Goal: Task Accomplishment & Management: Use online tool/utility

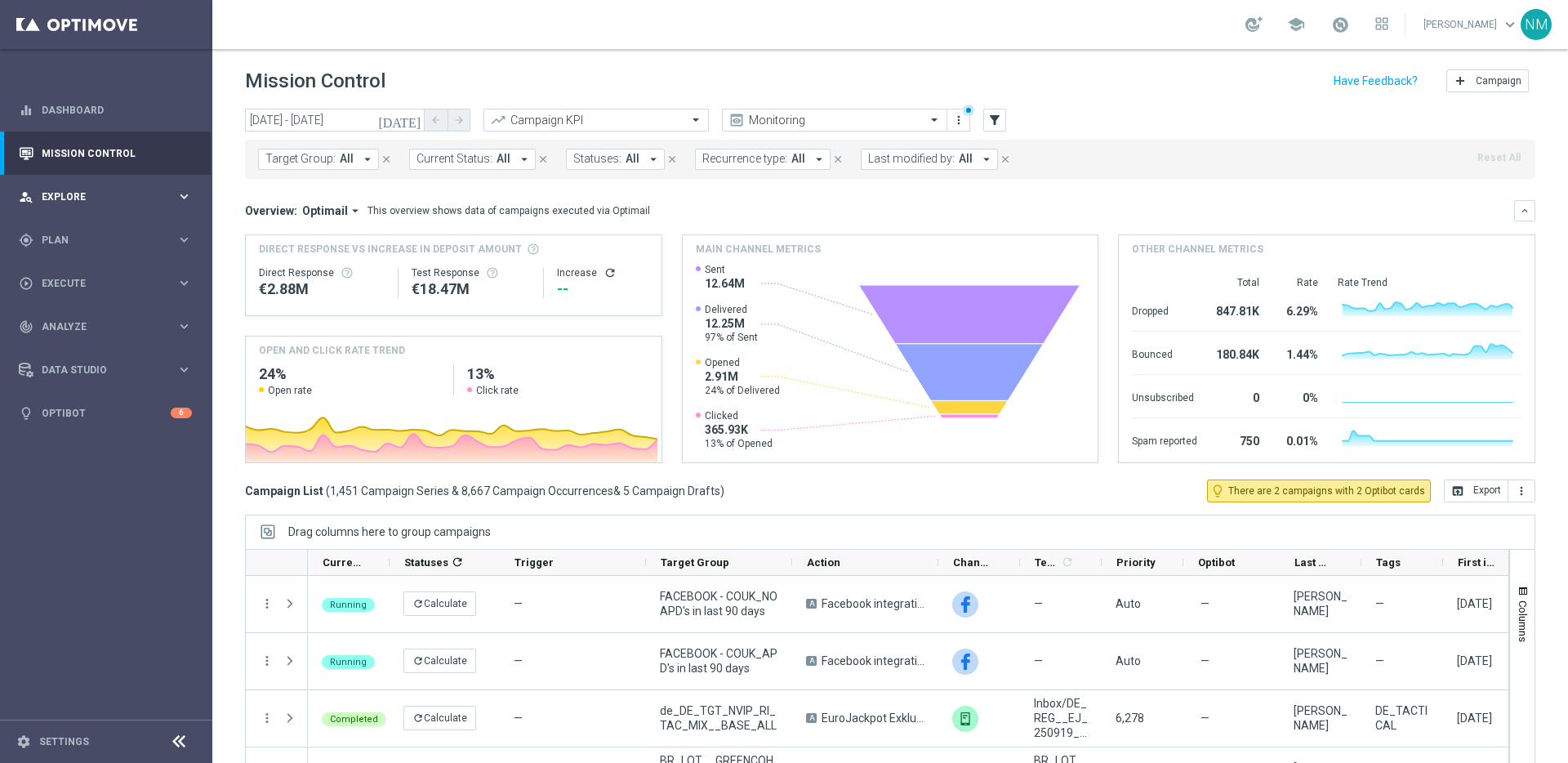
click at [104, 190] on div "person_search Explore" at bounding box center [97, 197] width 158 height 15
click at [99, 250] on div "gps_fixed Plan keyboard_arrow_right" at bounding box center [105, 240] width 211 height 44
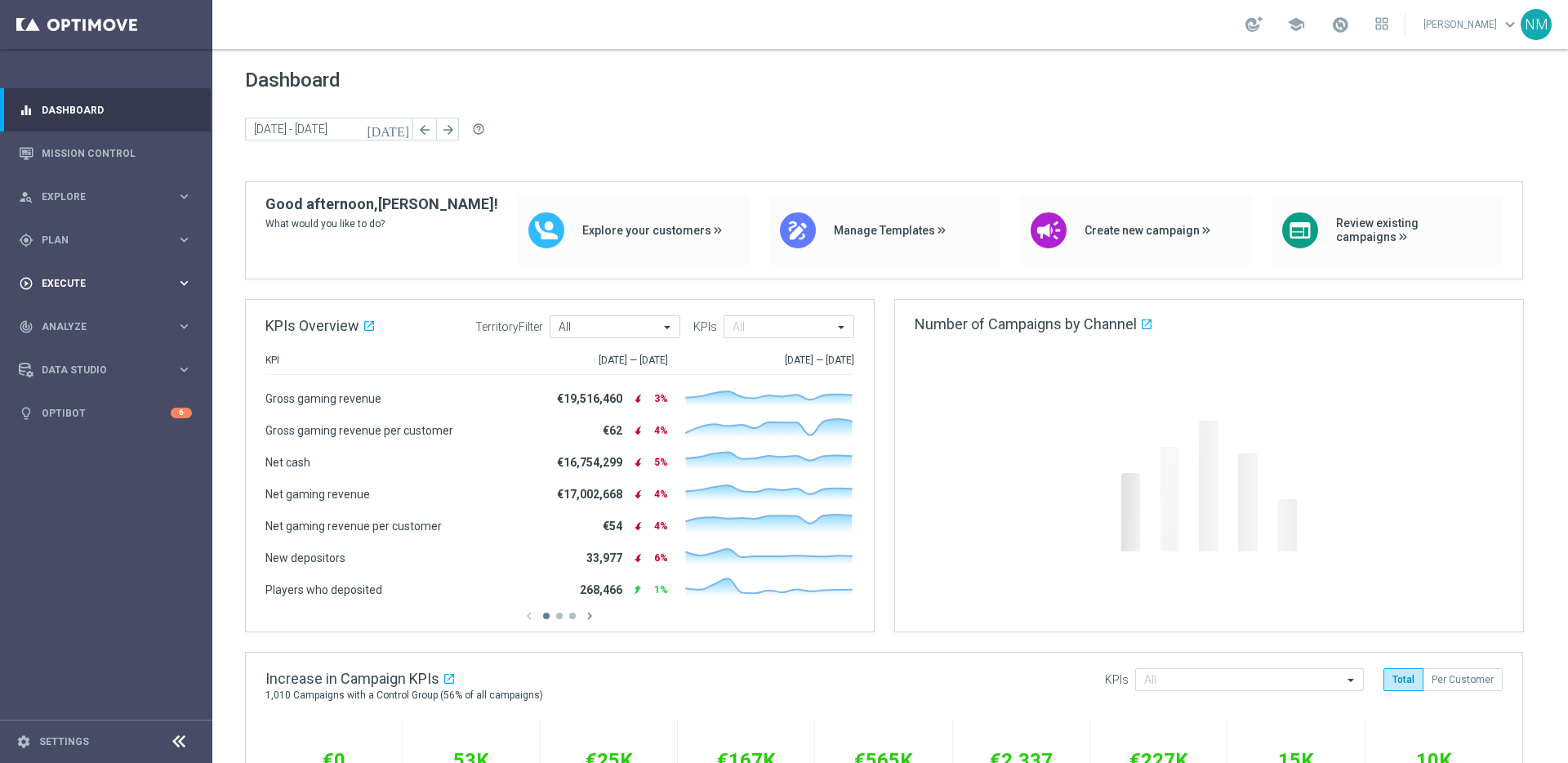
click at [52, 290] on div "play_circle_outline Execute" at bounding box center [97, 284] width 158 height 15
click at [60, 320] on link "Campaign Builder" at bounding box center [107, 318] width 128 height 13
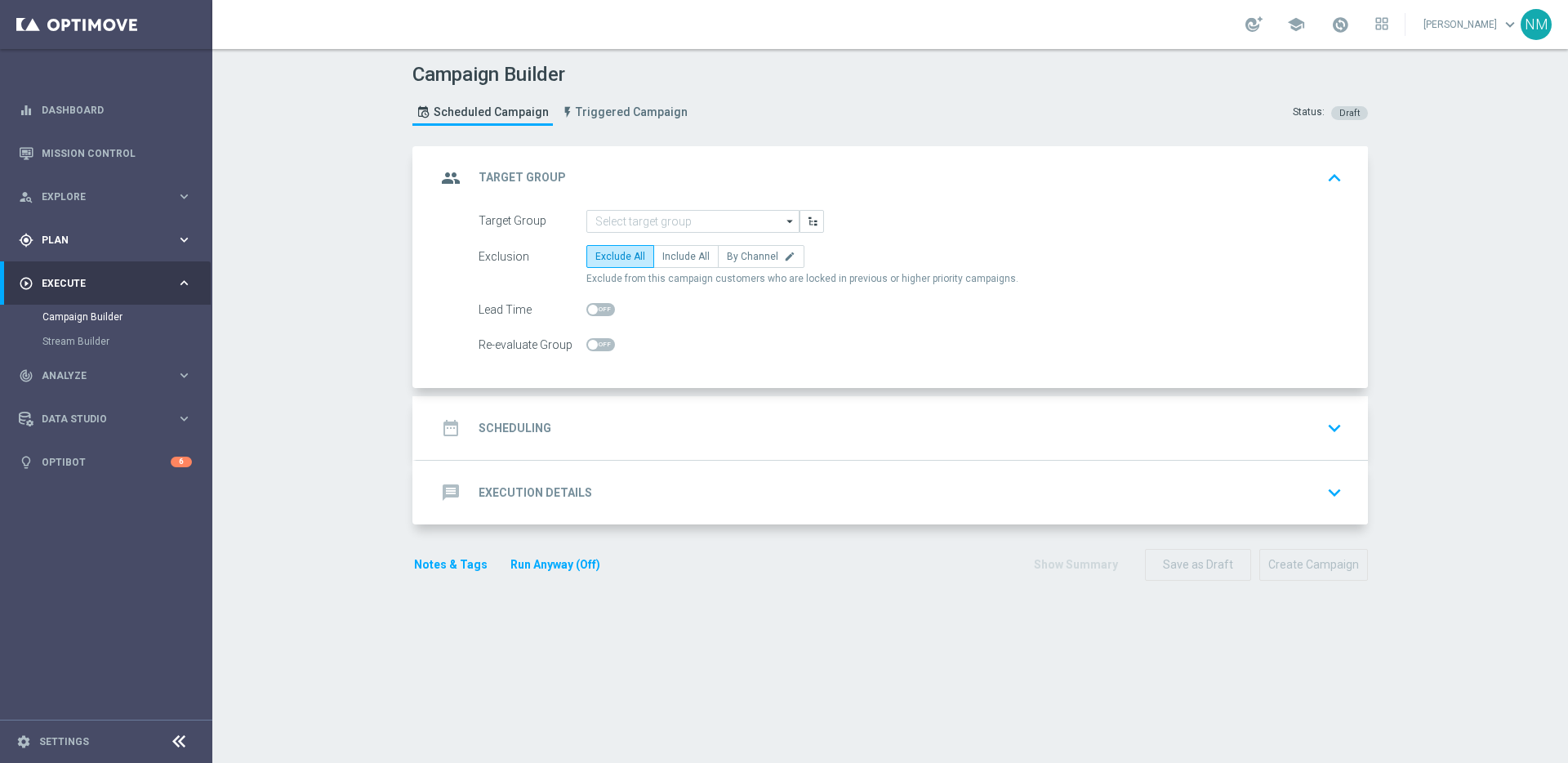
click at [87, 241] on span "Plan" at bounding box center [109, 240] width 134 height 10
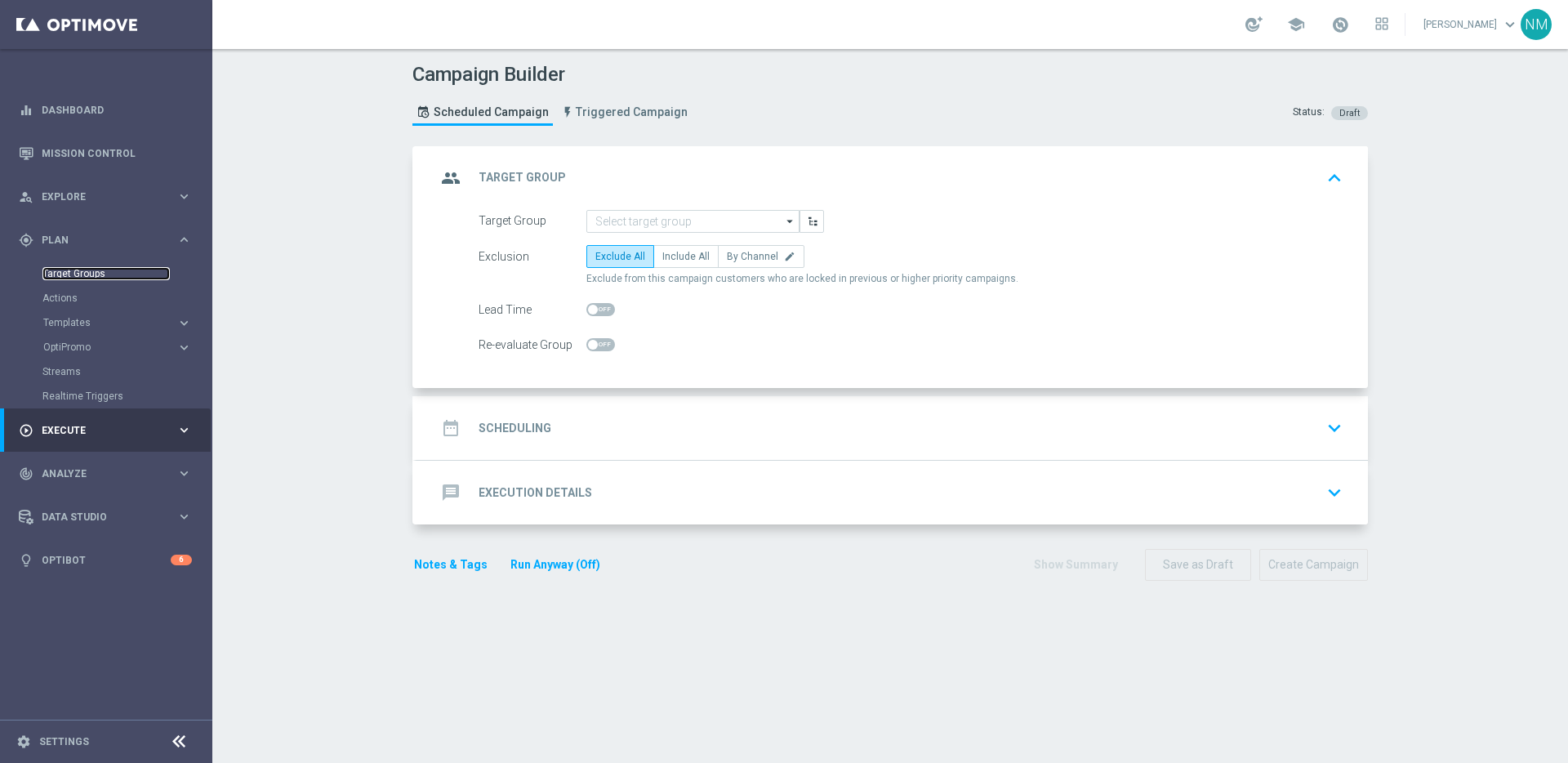
click at [94, 277] on link "Target Groups" at bounding box center [107, 274] width 128 height 13
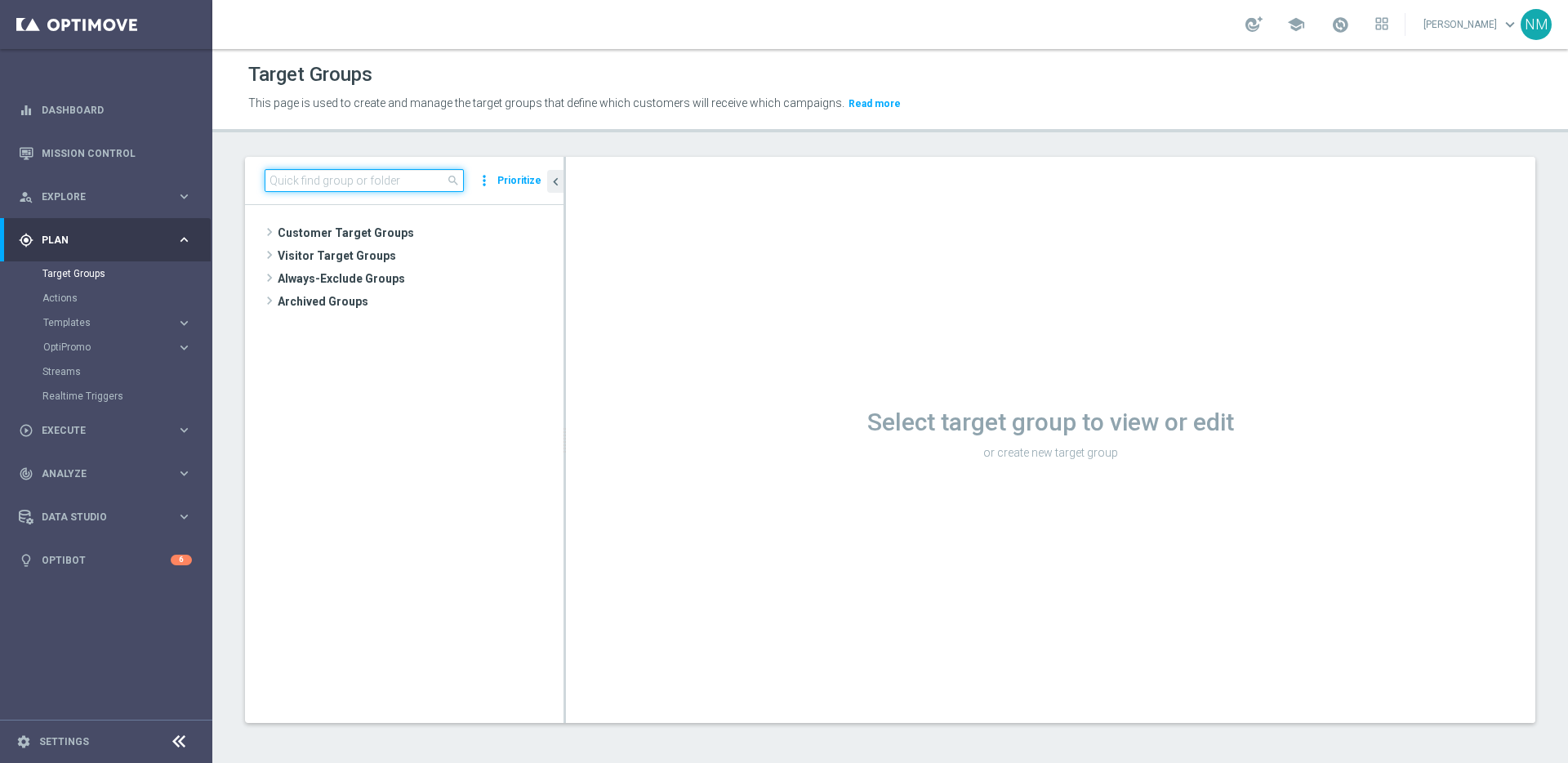
click at [419, 186] on input at bounding box center [364, 180] width 199 height 23
paste input "UK_CASINO_EMAIL | FTP"
type input "UK_CASINO_EMAIL | FTP"
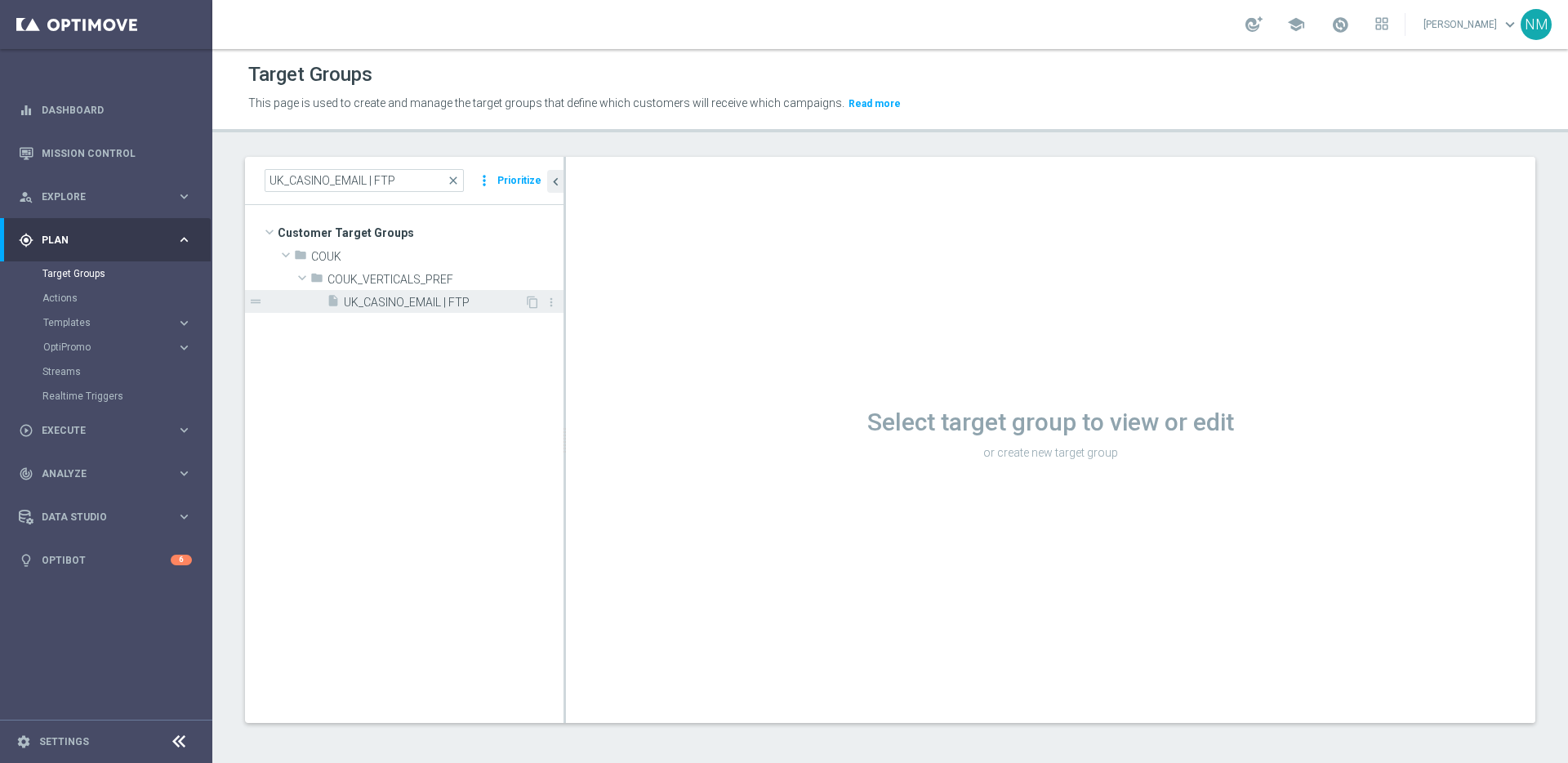
click at [379, 301] on span "UK_CASINO_EMAIL | FTP" at bounding box center [433, 303] width 181 height 14
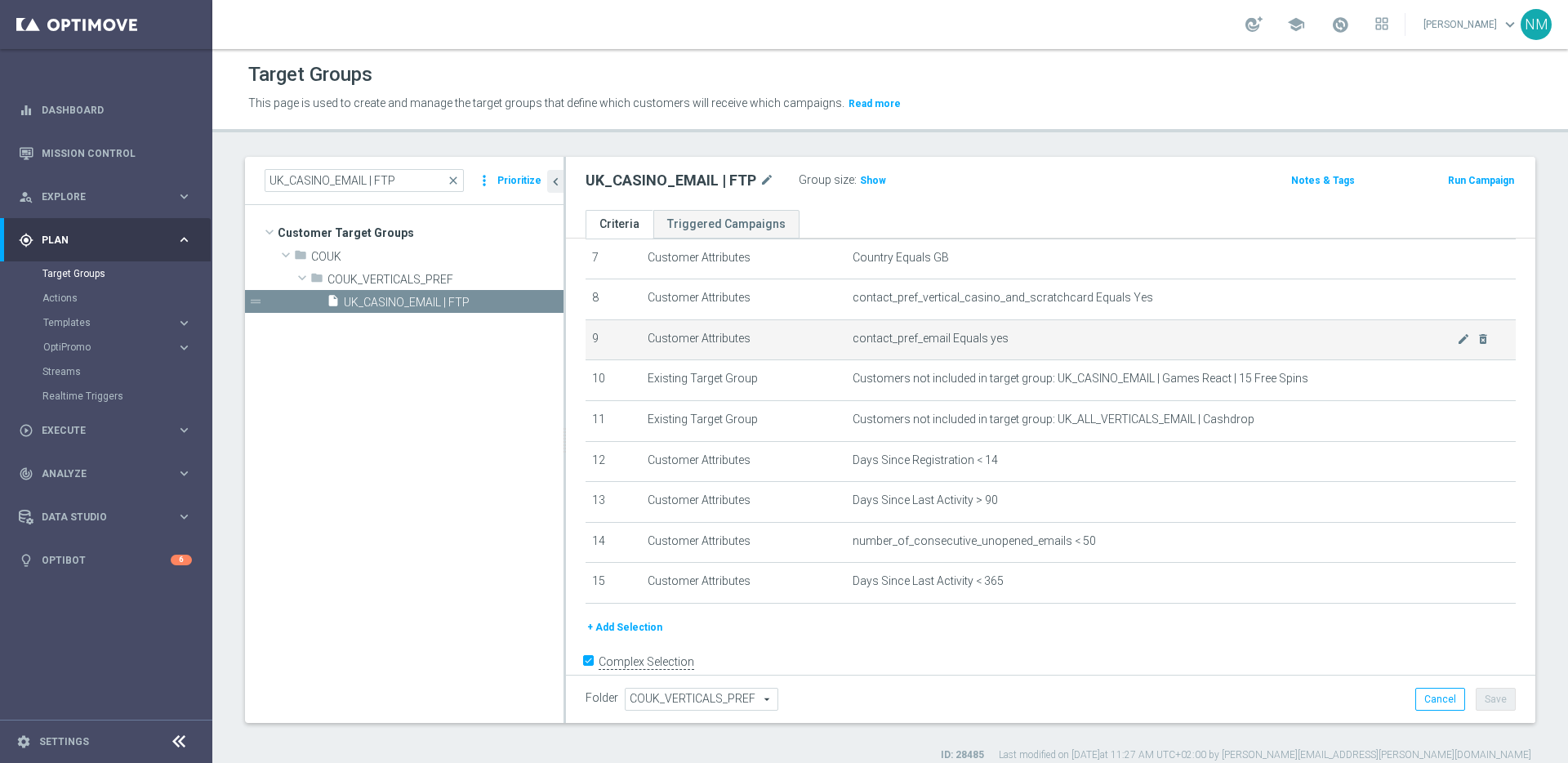
scroll to position [321, 0]
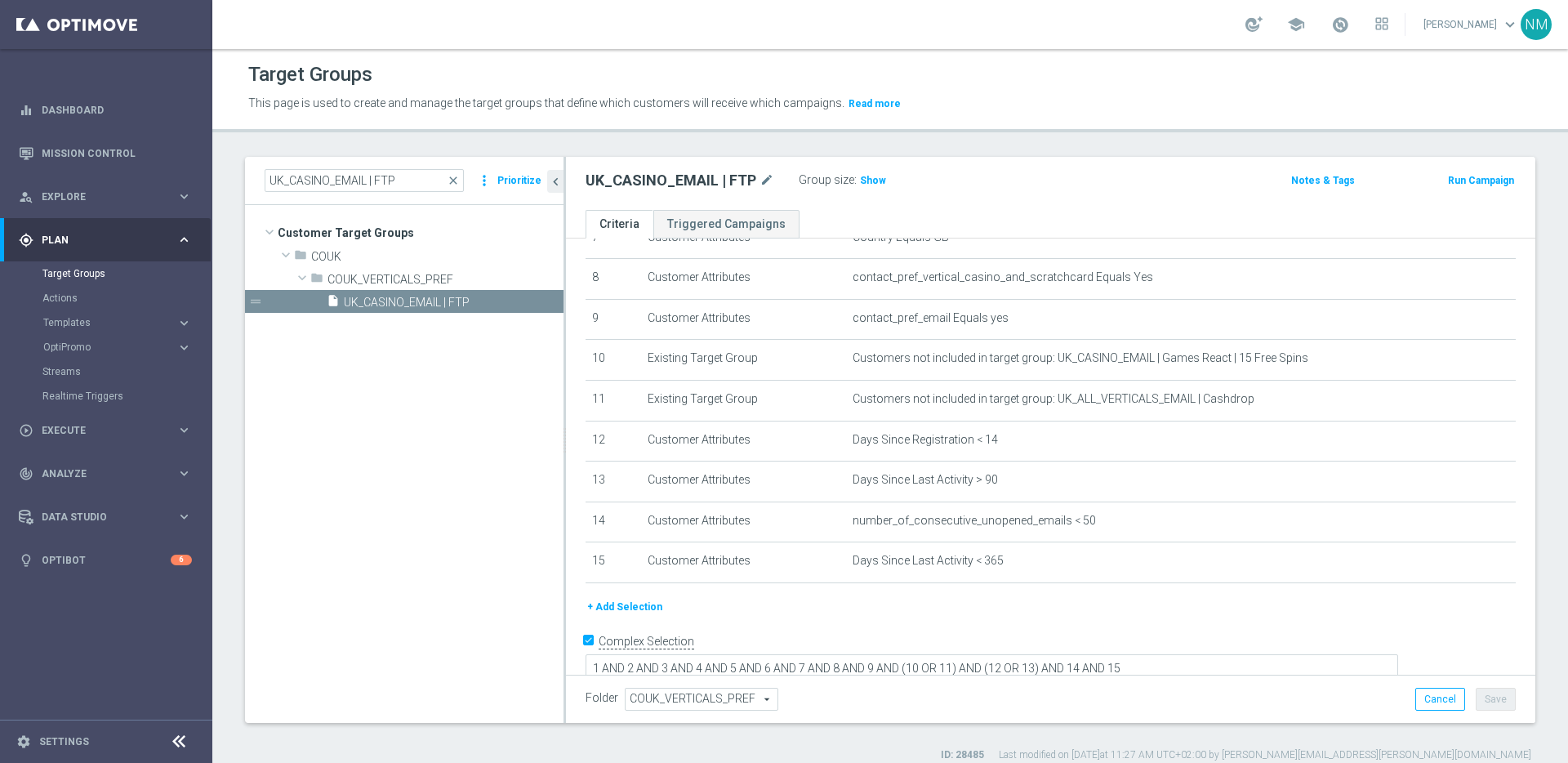
click at [682, 186] on h2 "UK_CASINO_EMAIL | FTP" at bounding box center [670, 180] width 170 height 19
click at [673, 179] on h2 "UK_CASINO_EMAIL | FTP" at bounding box center [670, 180] width 170 height 19
copy div "UK_CASINO_EMAIL | FTP"
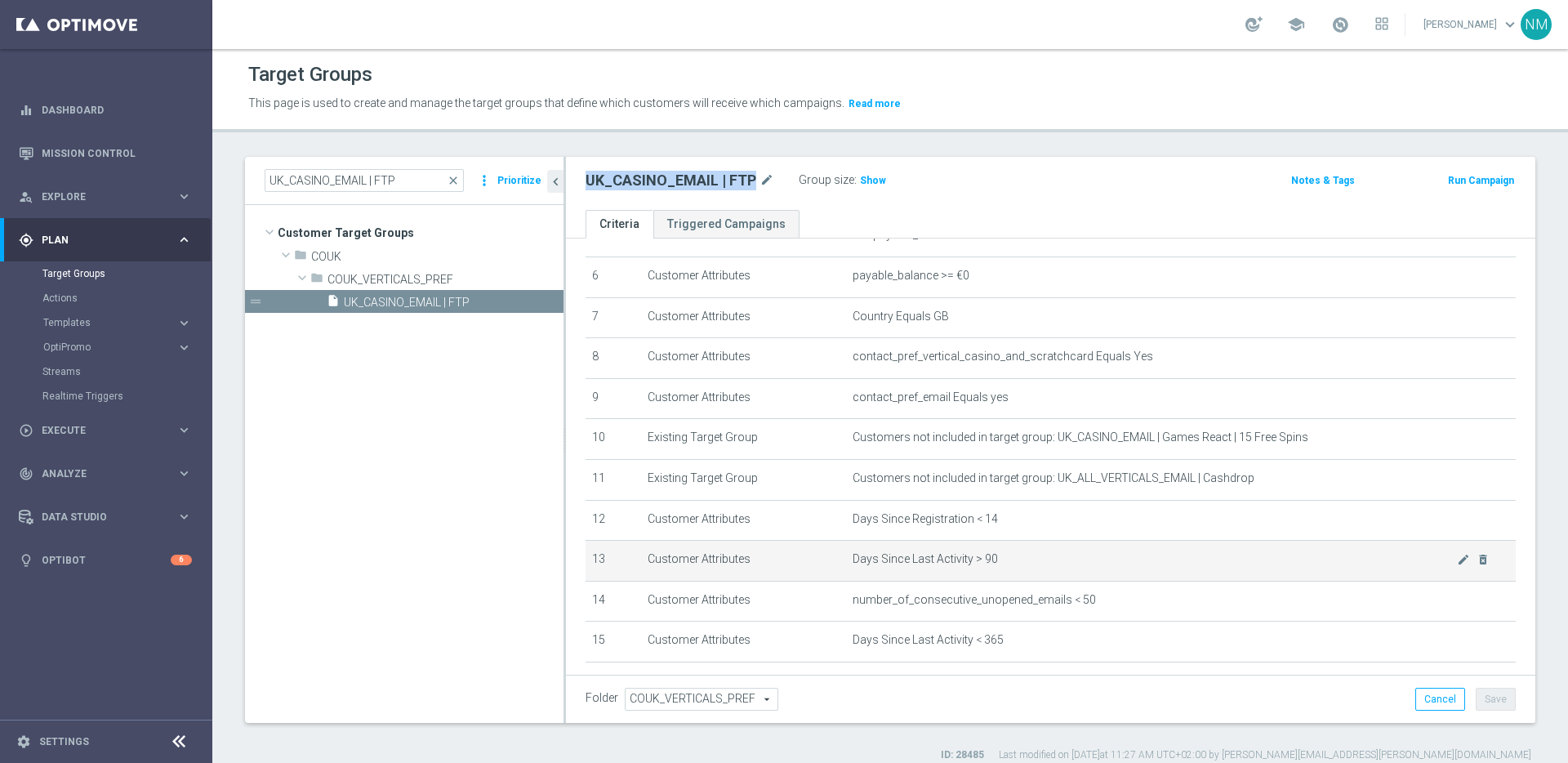
scroll to position [316, 0]
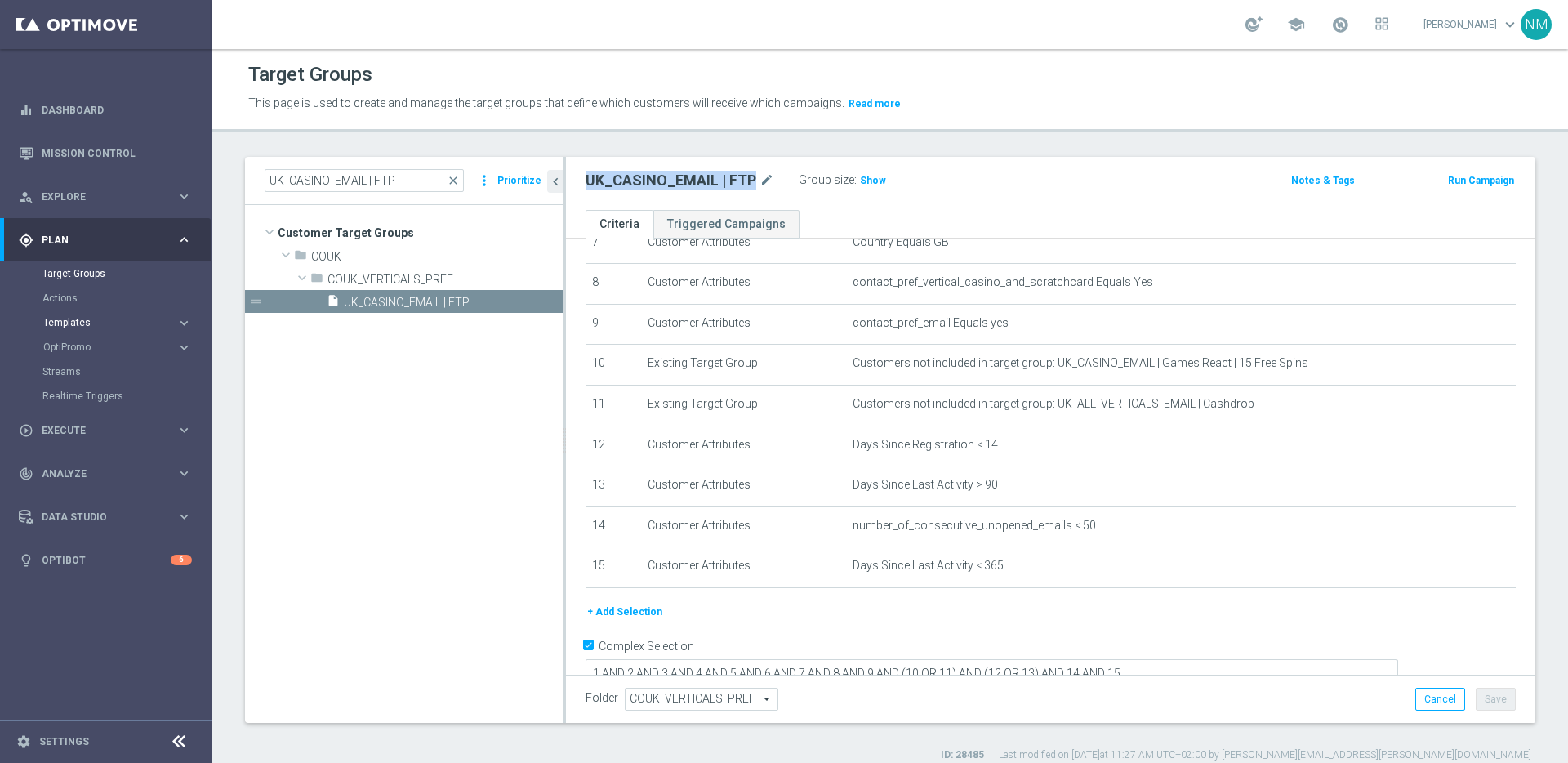
click at [91, 322] on span "Templates" at bounding box center [102, 323] width 117 height 10
click at [71, 345] on link "Optimail" at bounding box center [110, 348] width 119 height 13
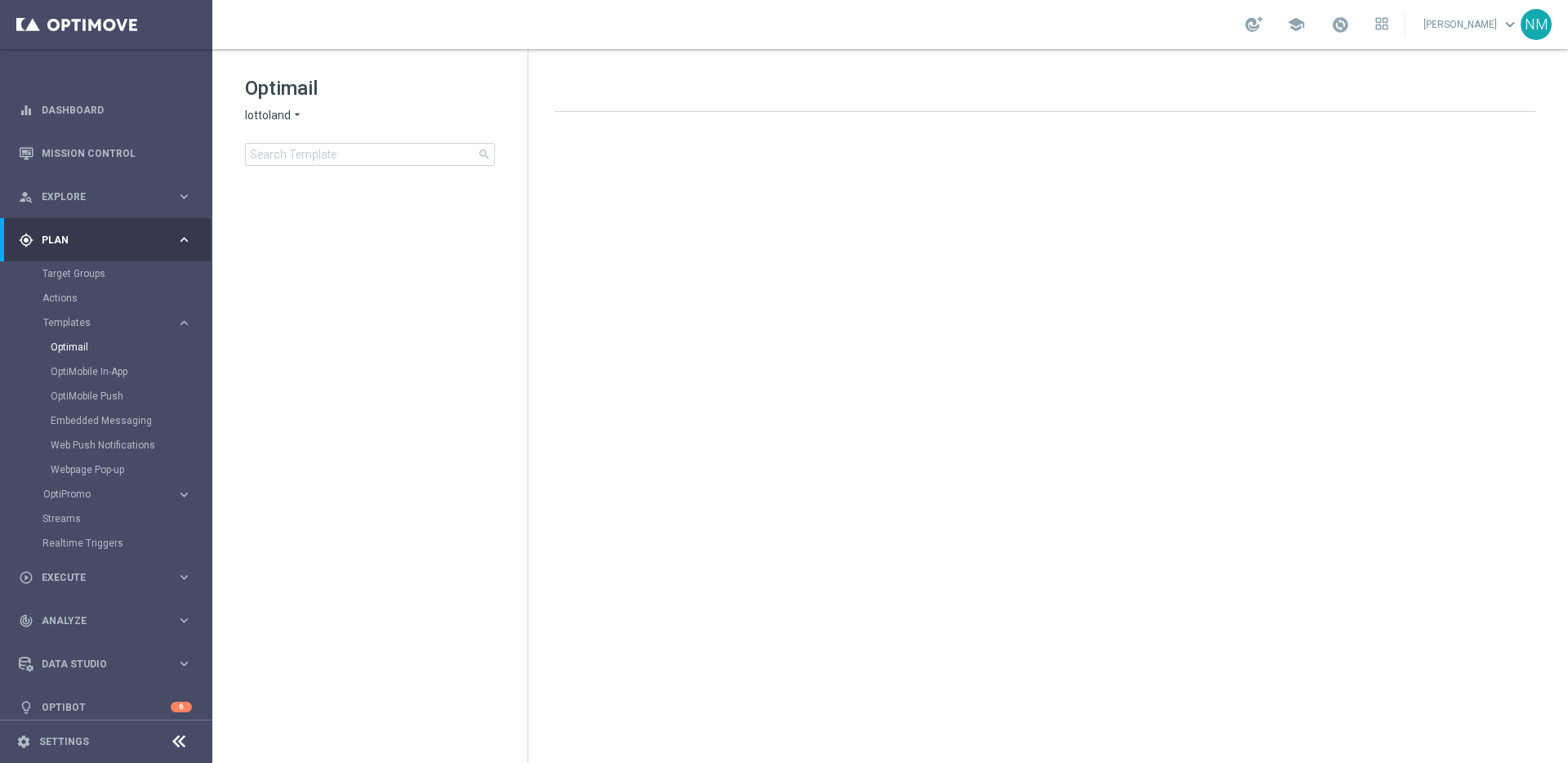
click at [292, 113] on icon "arrow_drop_down" at bounding box center [297, 115] width 13 height 15
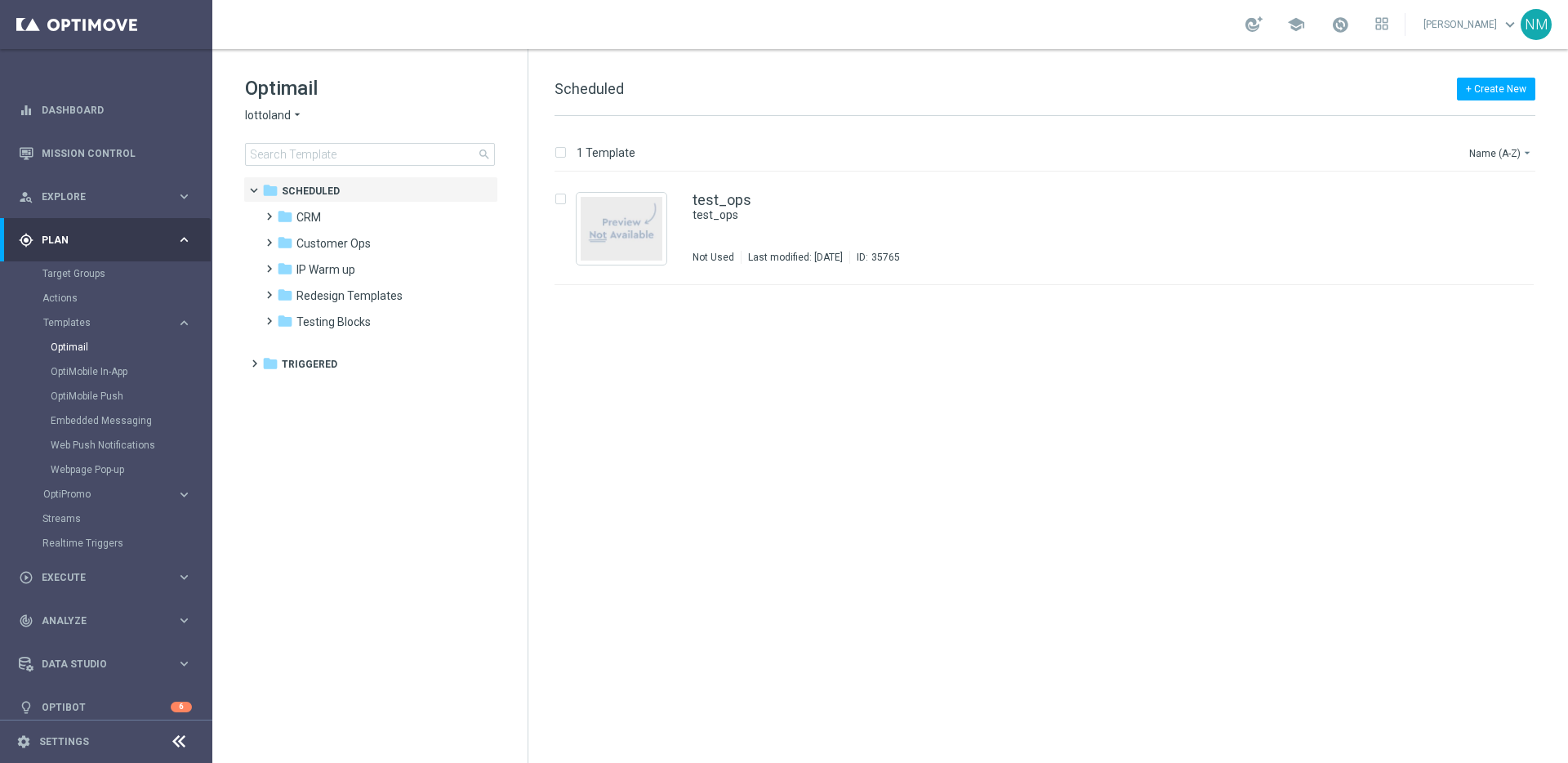
click at [401, 108] on div "lottoland arrow_drop_down × lottoland" at bounding box center [370, 115] width 250 height 15
click at [269, 291] on span at bounding box center [265, 287] width 8 height 7
click at [282, 317] on span at bounding box center [282, 314] width 8 height 7
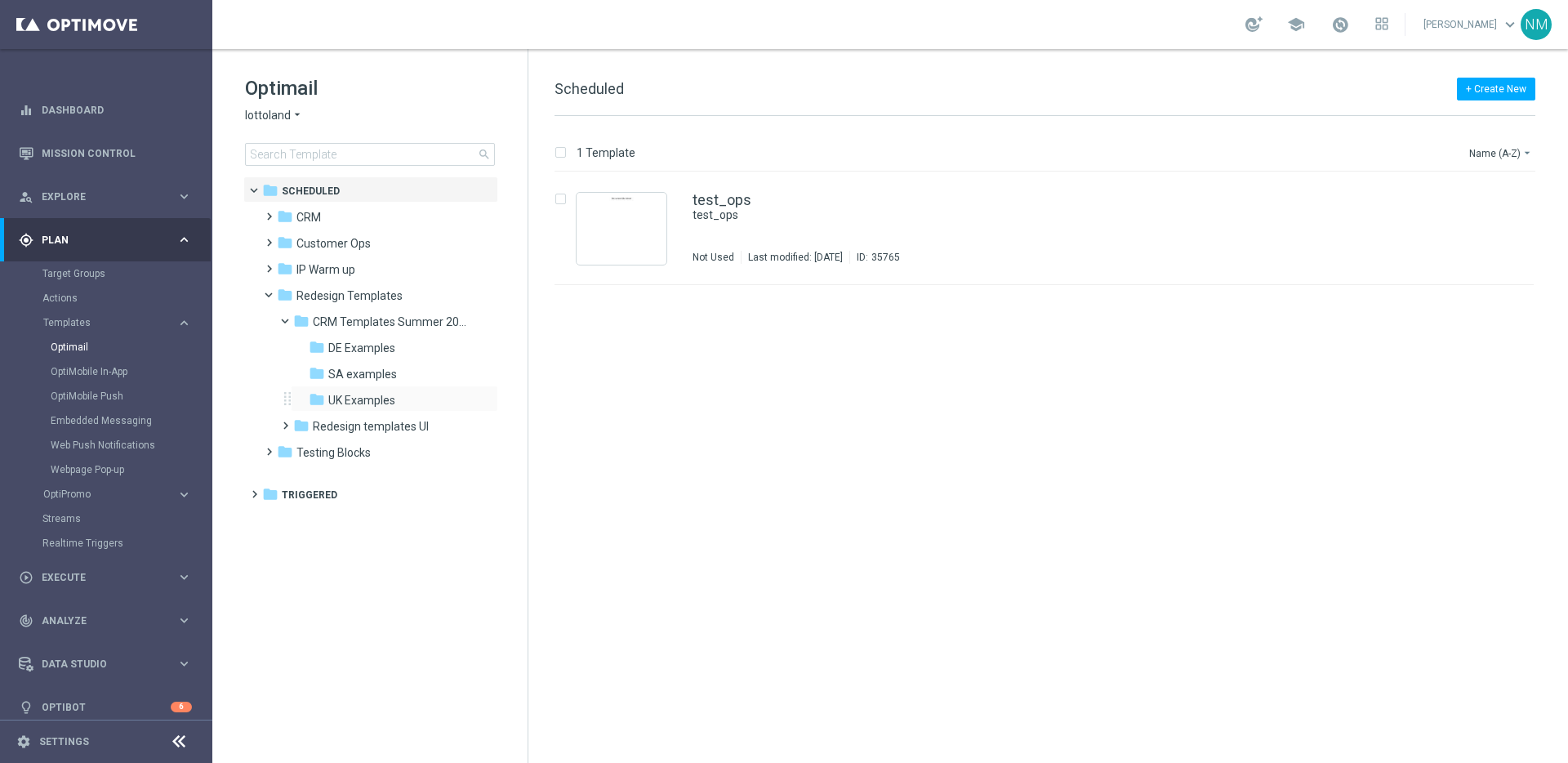
click at [347, 390] on div "folder UK Examples more_vert" at bounding box center [394, 398] width 207 height 26
click at [378, 403] on span "UK Examples" at bounding box center [362, 401] width 67 height 15
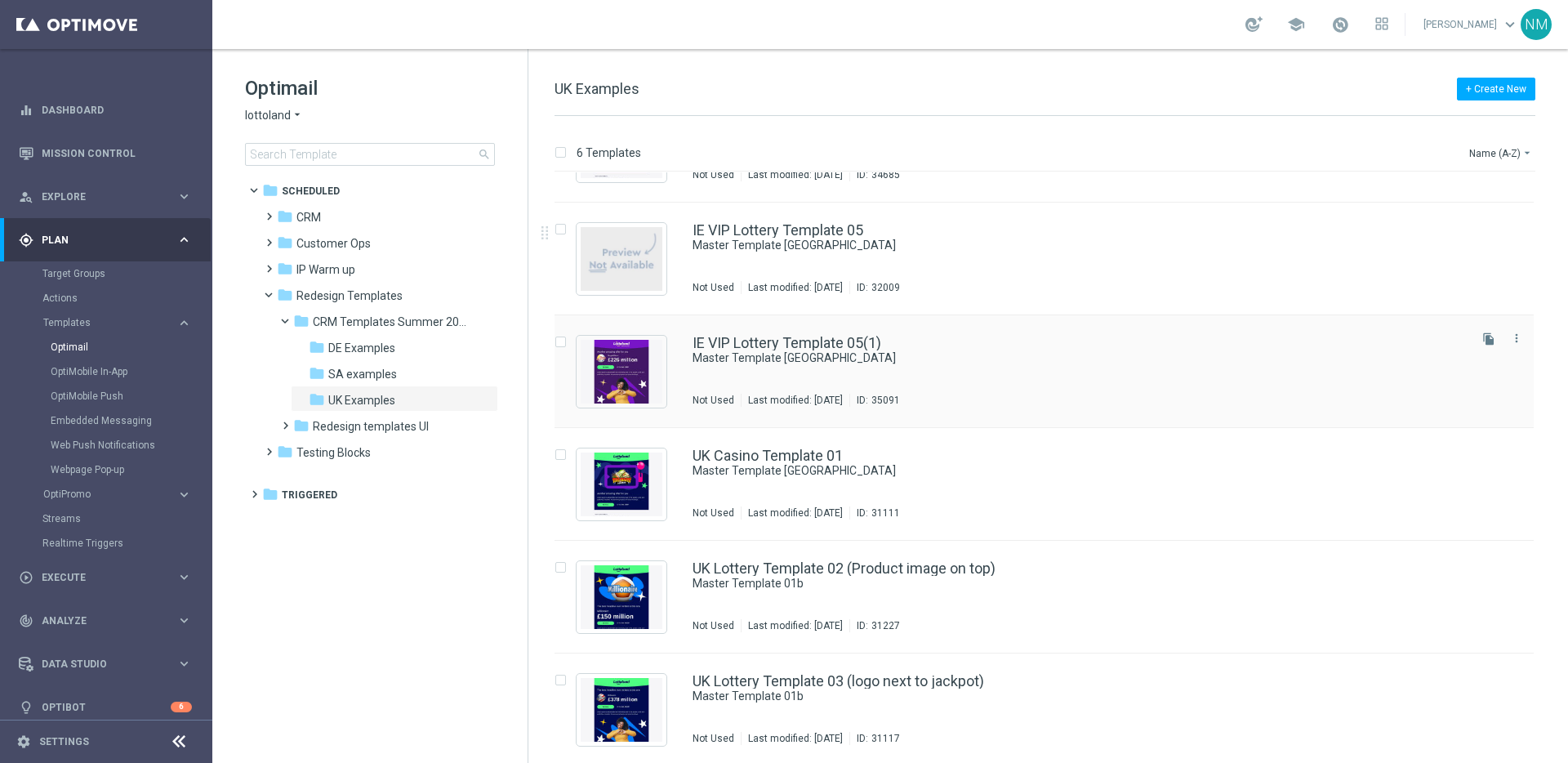
scroll to position [86, 0]
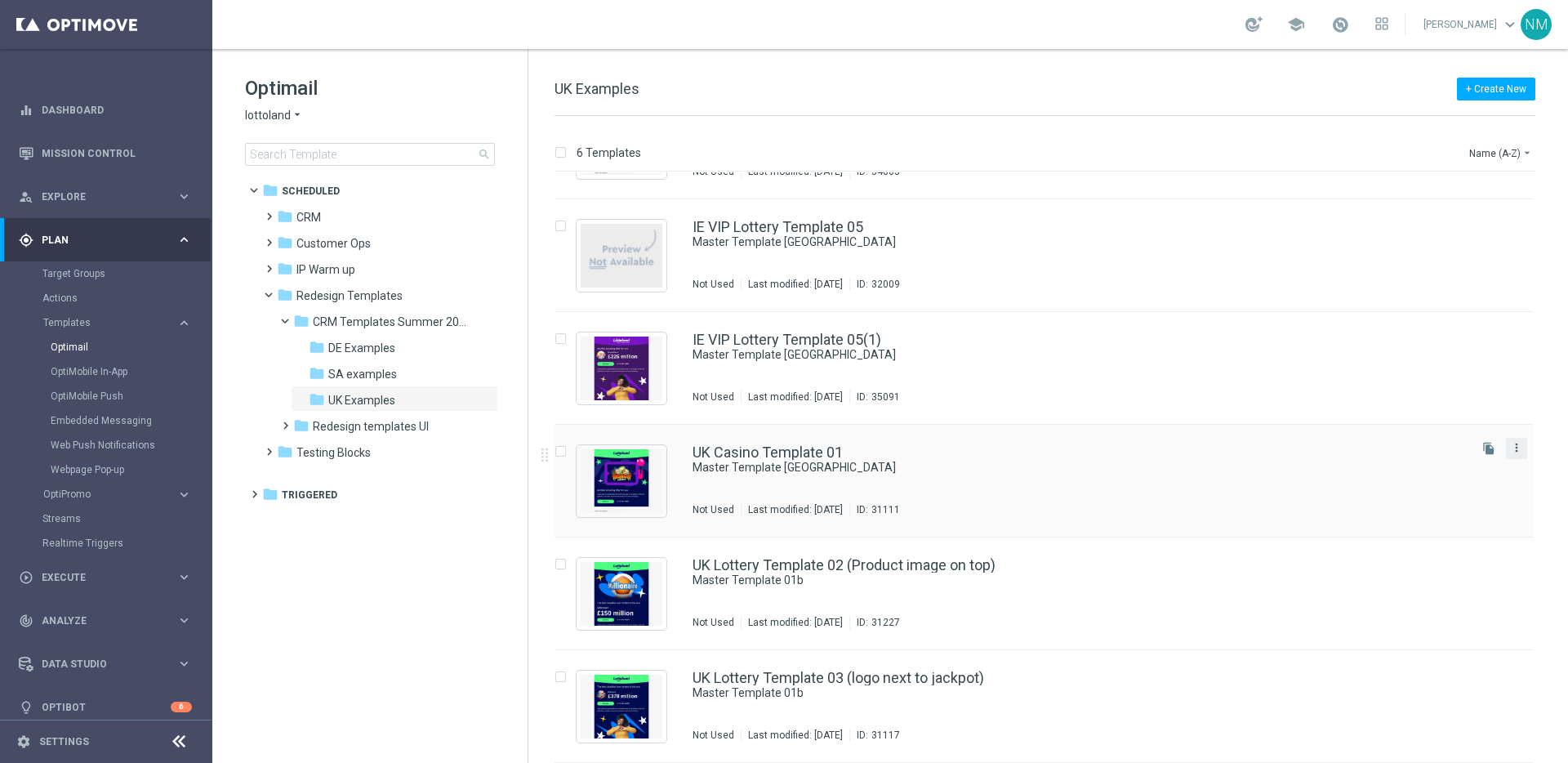
click at [1518, 449] on icon "more_vert" at bounding box center [1517, 448] width 13 height 13
click at [1446, 492] on div "Copy To" at bounding box center [1449, 489] width 99 height 12
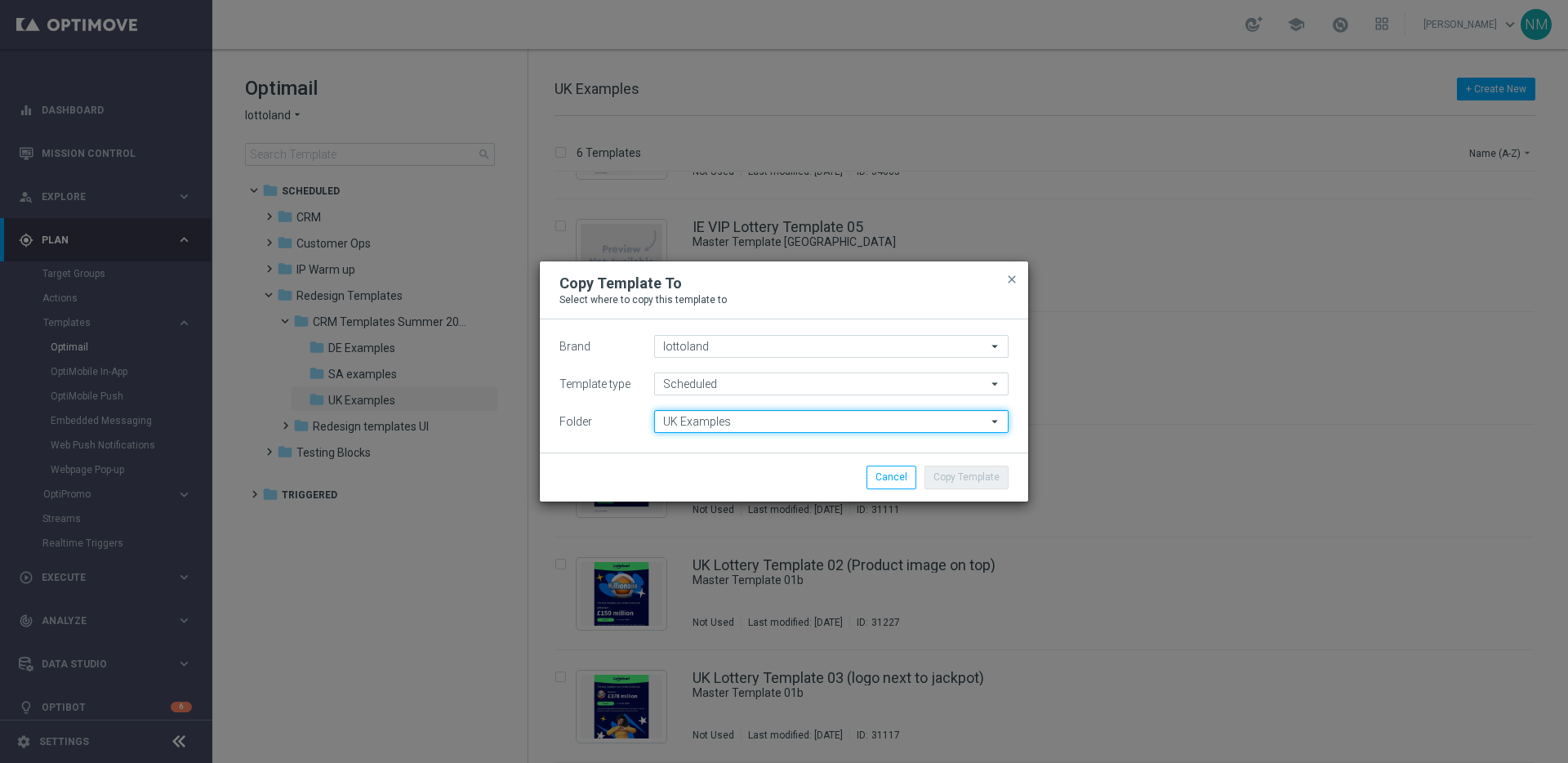
click at [690, 413] on input "UK Examples" at bounding box center [831, 421] width 354 height 23
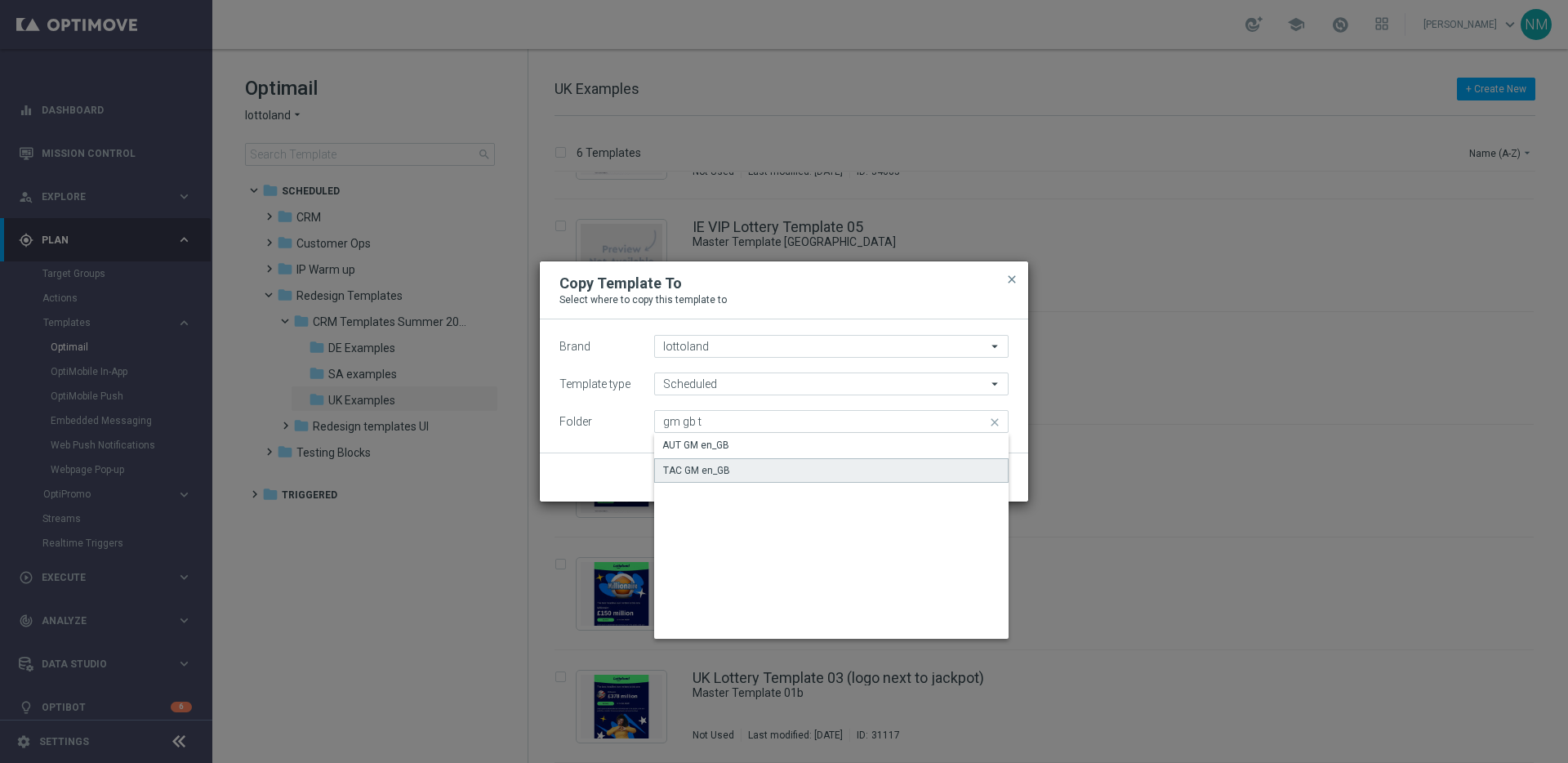
click at [768, 479] on div "TAC GM en_GB" at bounding box center [831, 471] width 354 height 24
type input "TAC GM en_GB"
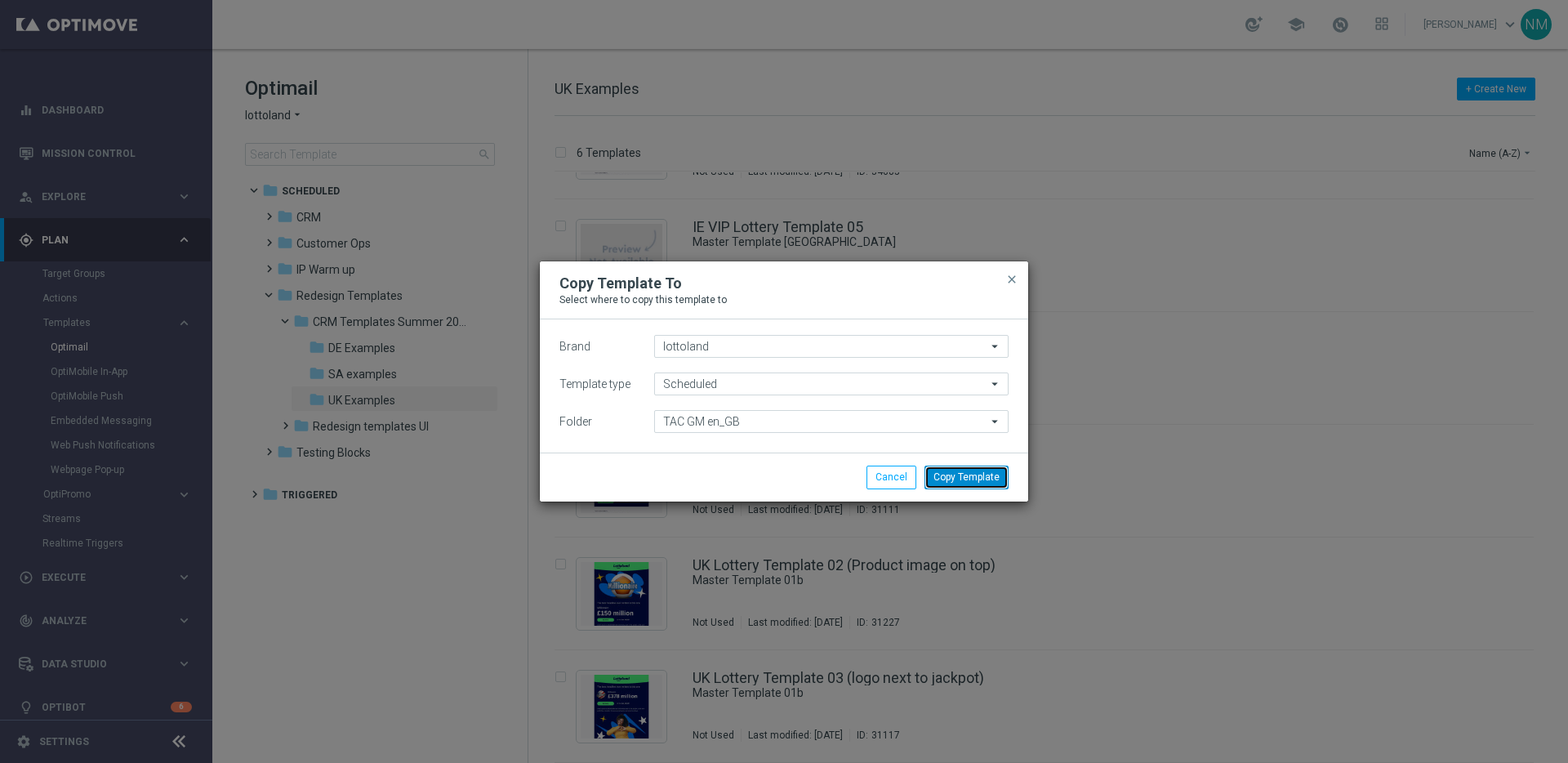
click at [963, 478] on button "Copy Template" at bounding box center [967, 476] width 84 height 23
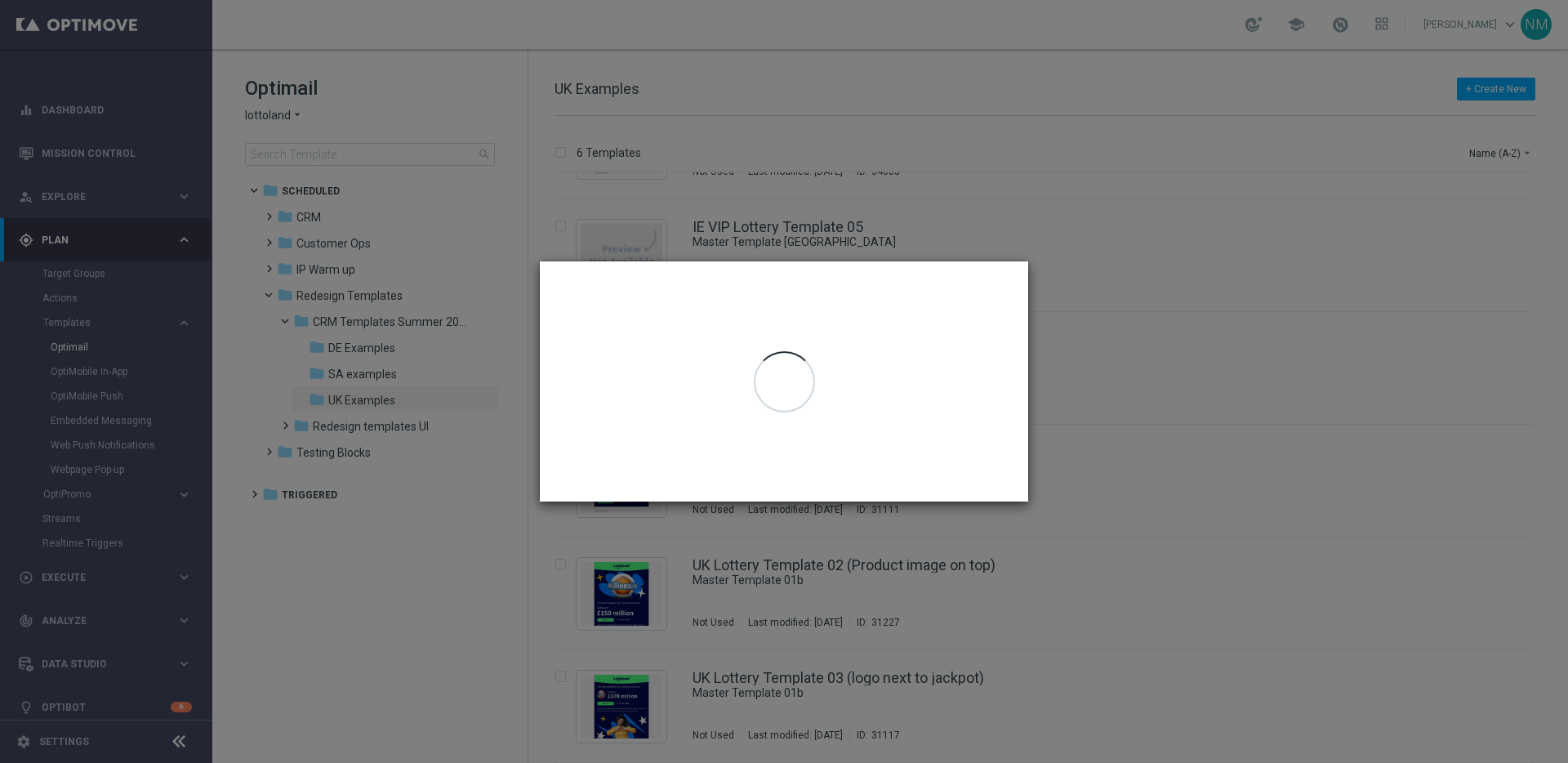
scroll to position [0, 0]
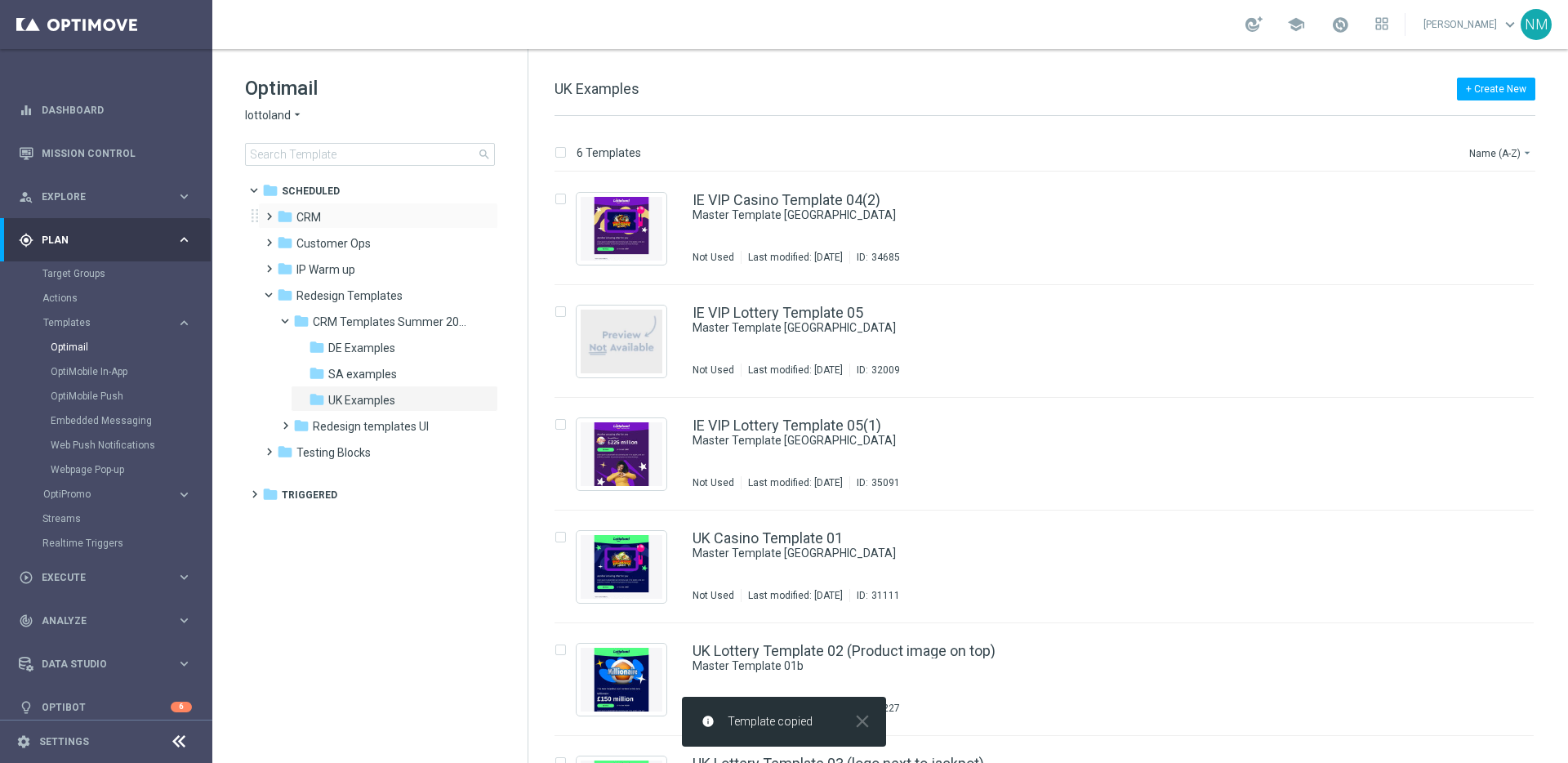
click at [270, 213] on span at bounding box center [265, 209] width 8 height 7
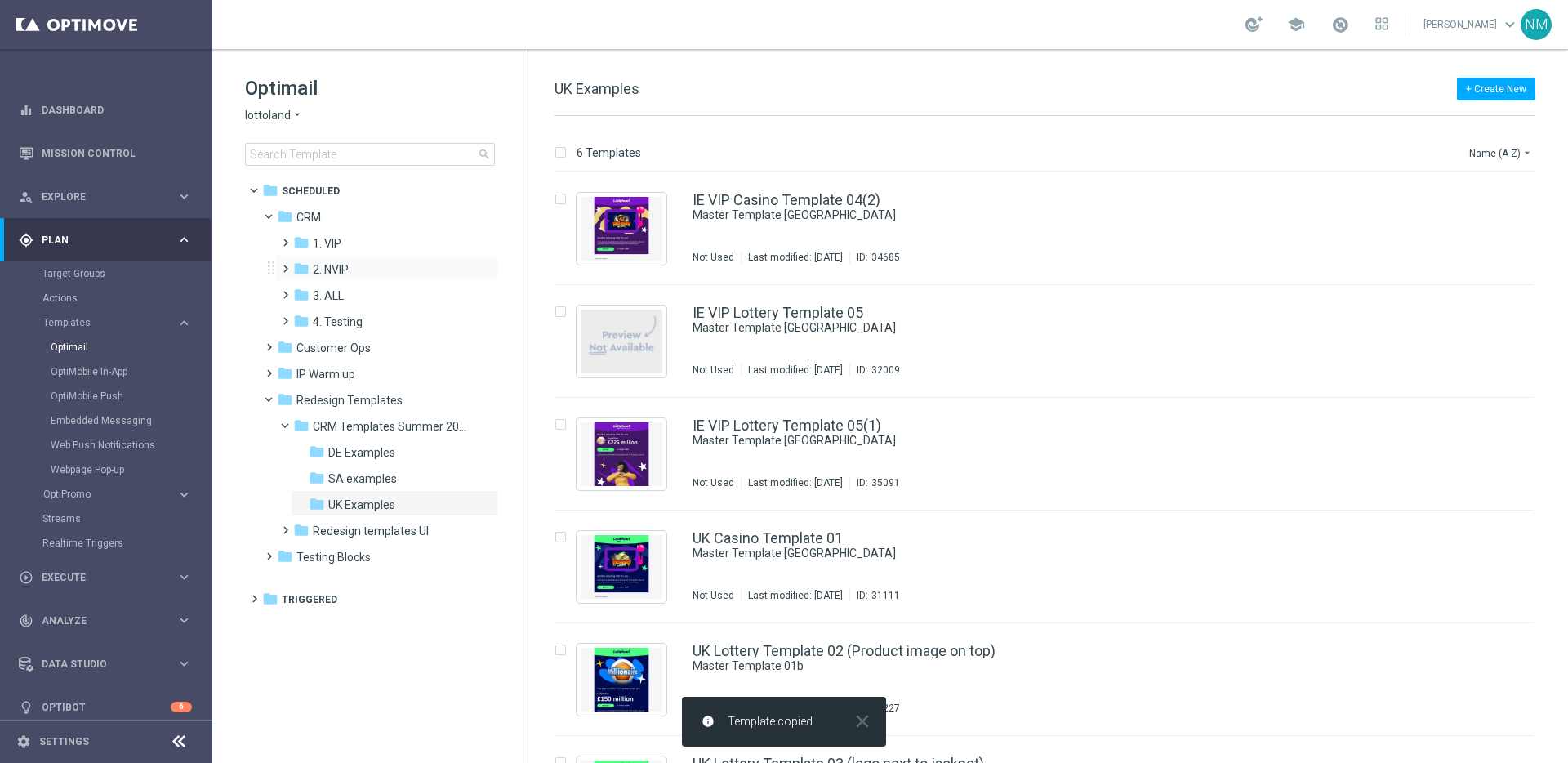
click at [283, 265] on span at bounding box center [282, 261] width 8 height 7
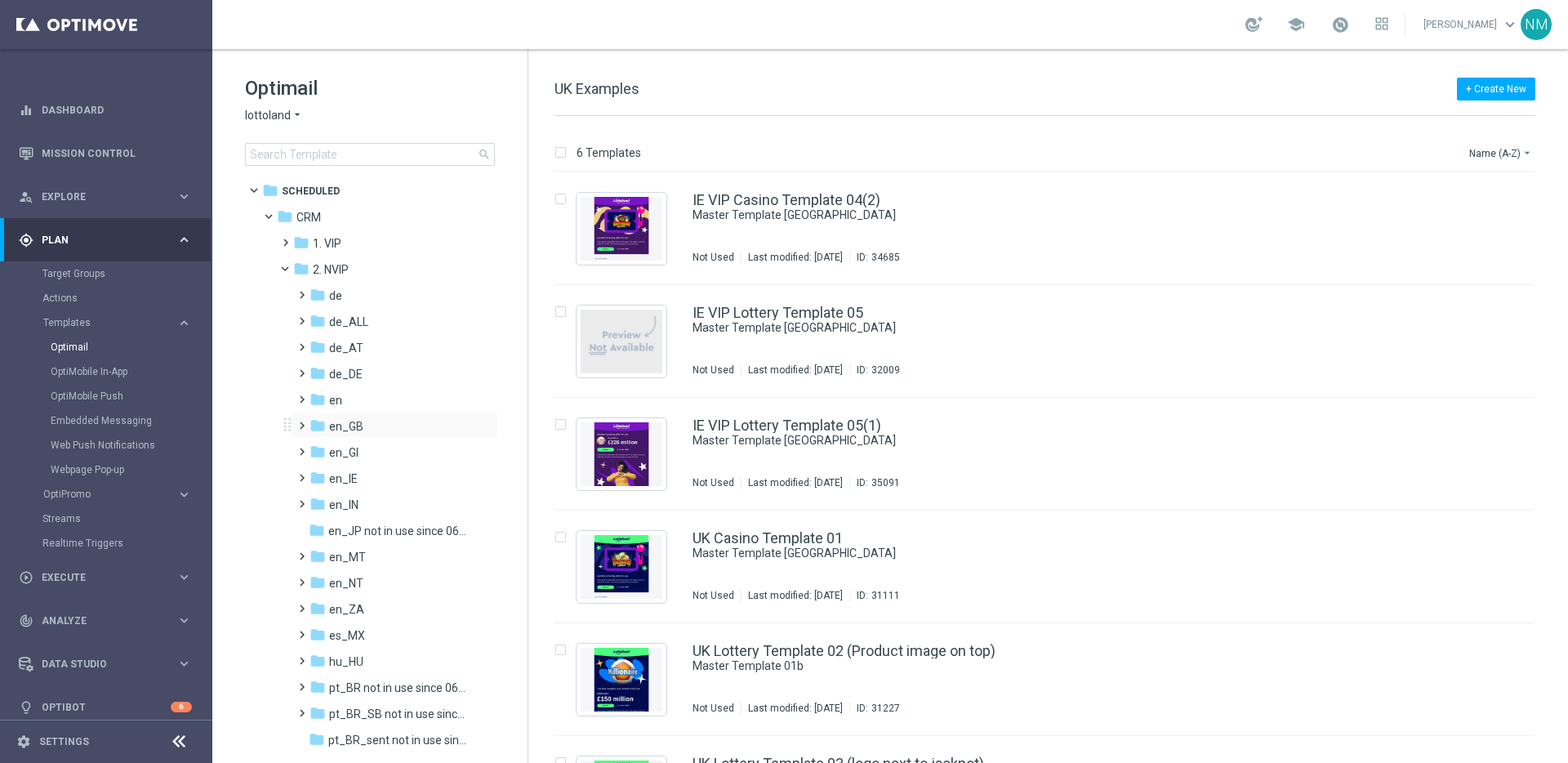
click at [301, 422] on span at bounding box center [298, 418] width 8 height 7
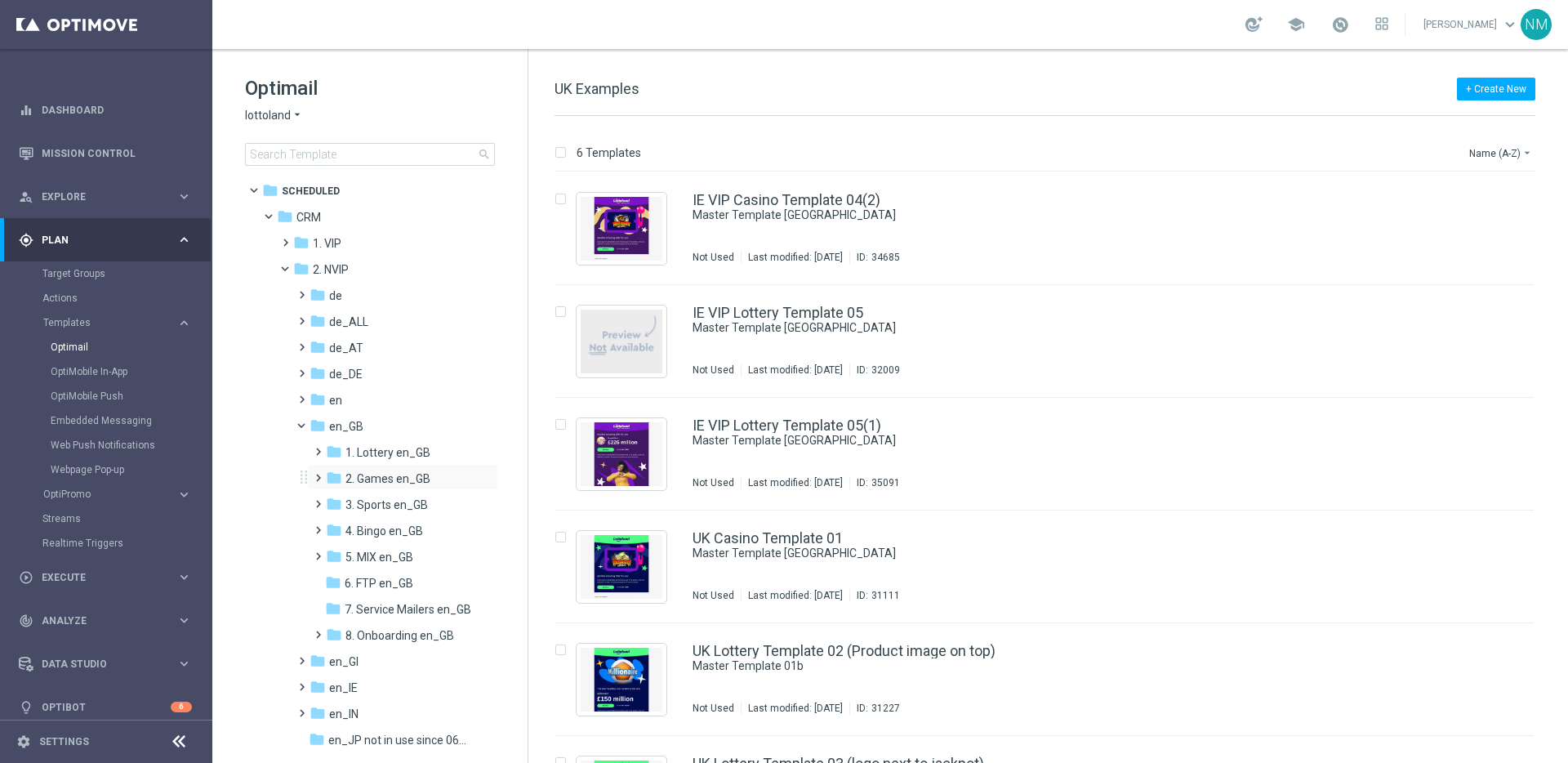
click at [315, 474] on span at bounding box center [315, 471] width 8 height 7
click at [403, 529] on span "TAC GM en_GB" at bounding box center [400, 531] width 78 height 15
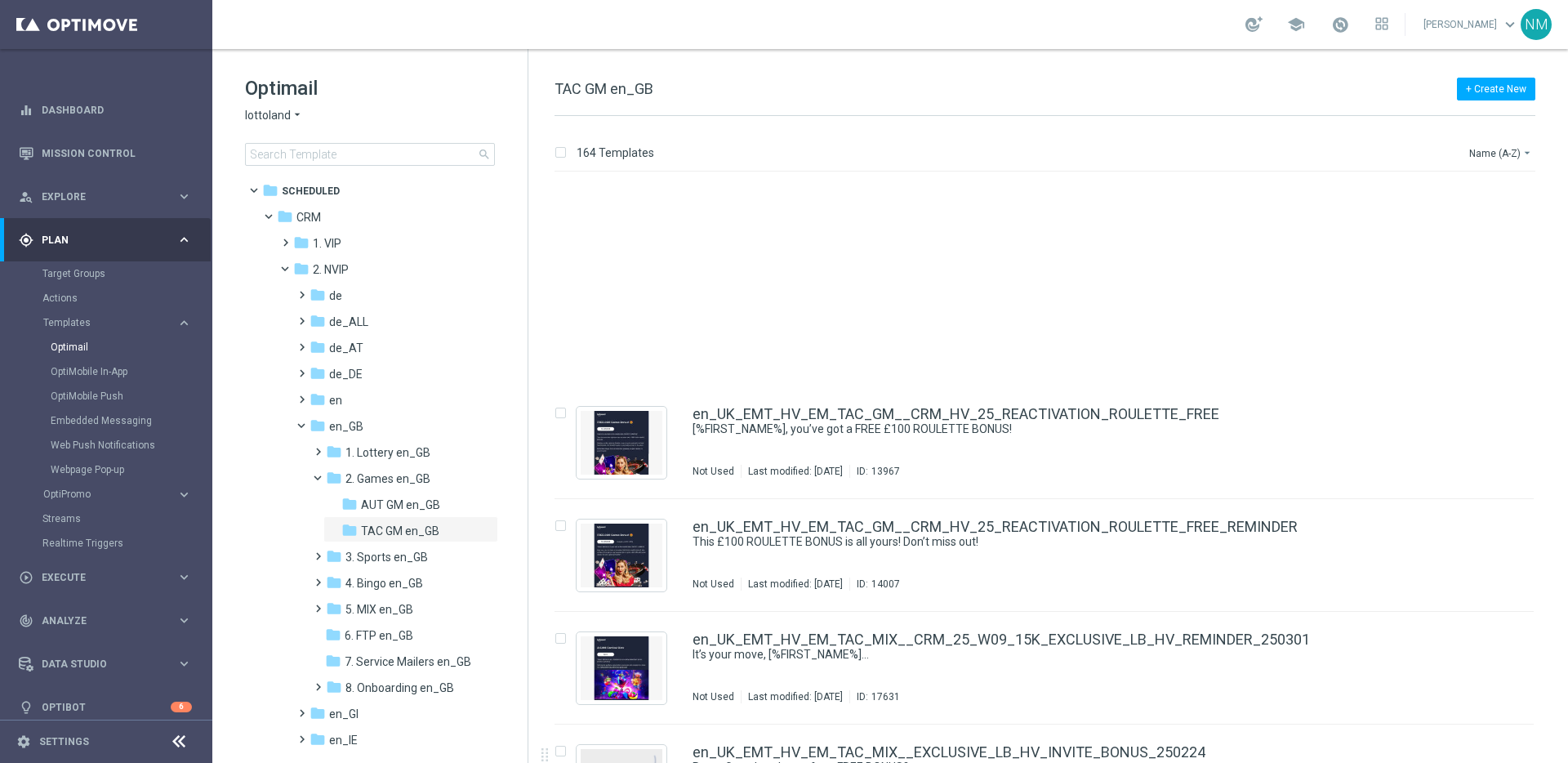
scroll to position [17906, 0]
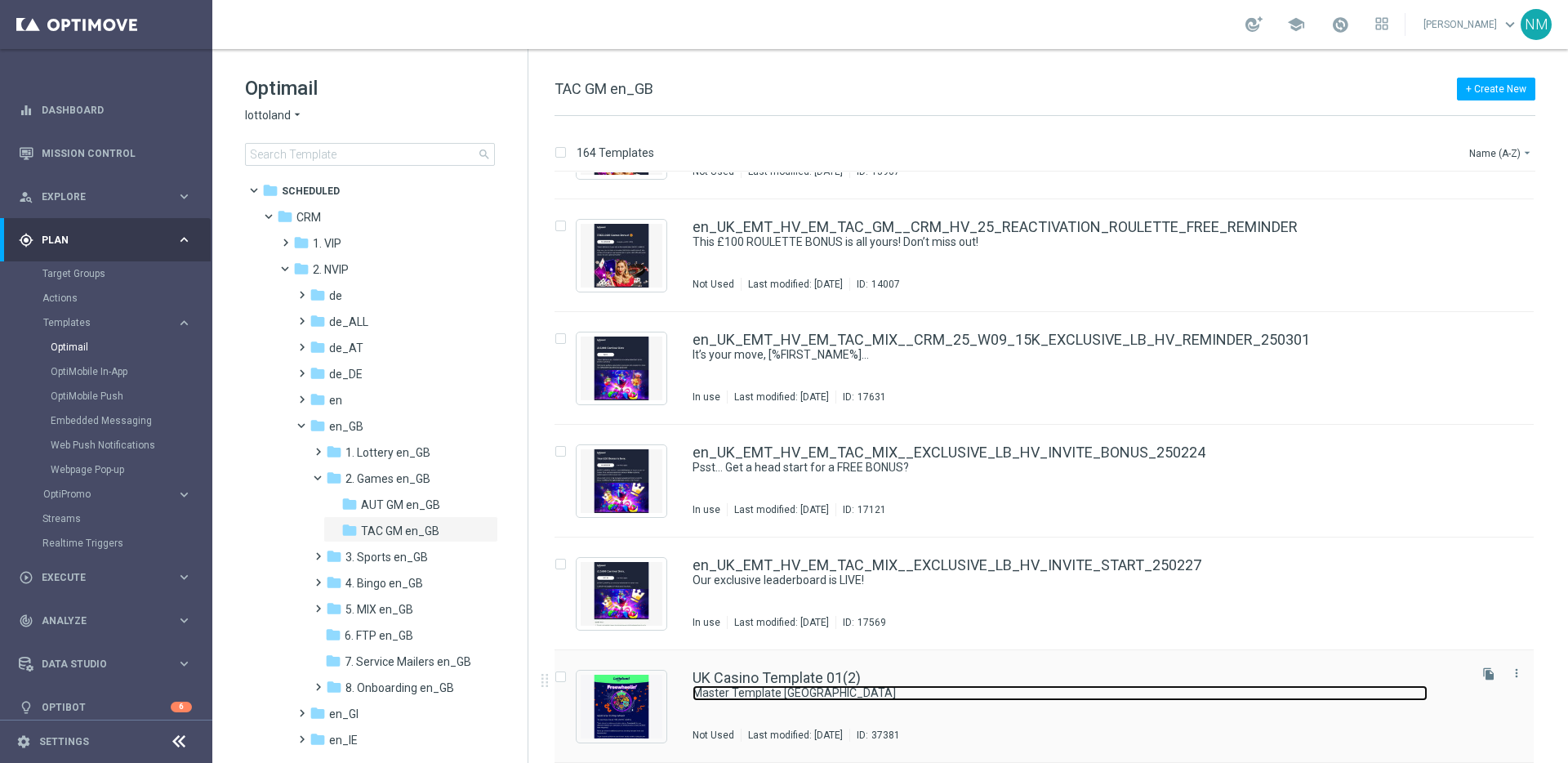
click at [741, 686] on link "Master Template UK" at bounding box center [1060, 693] width 735 height 15
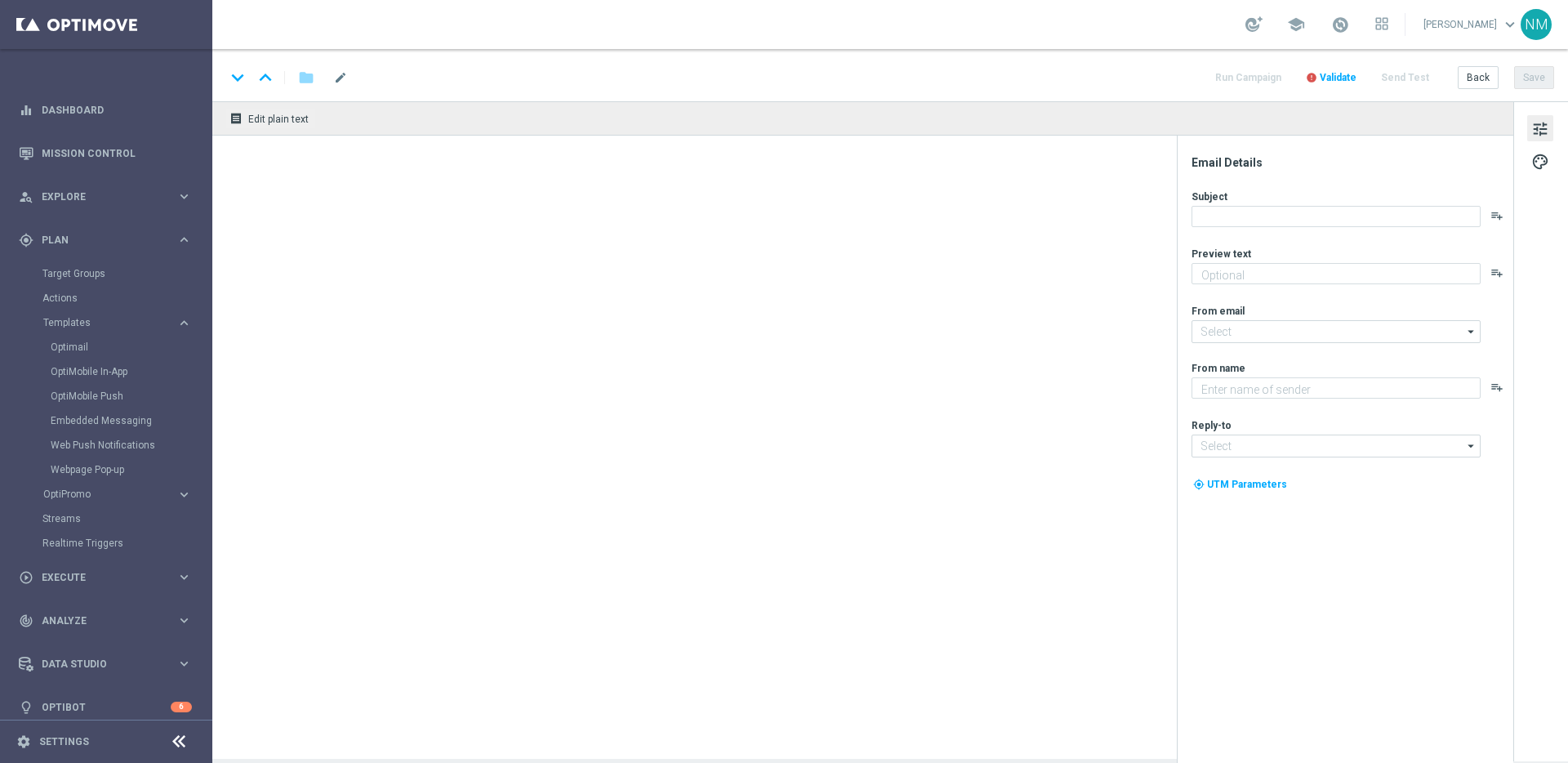
type textarea "preview text"
type input "mail@crm.lottoland.com"
type textarea "Lottoland"
type input "support@lottoland.co.uk"
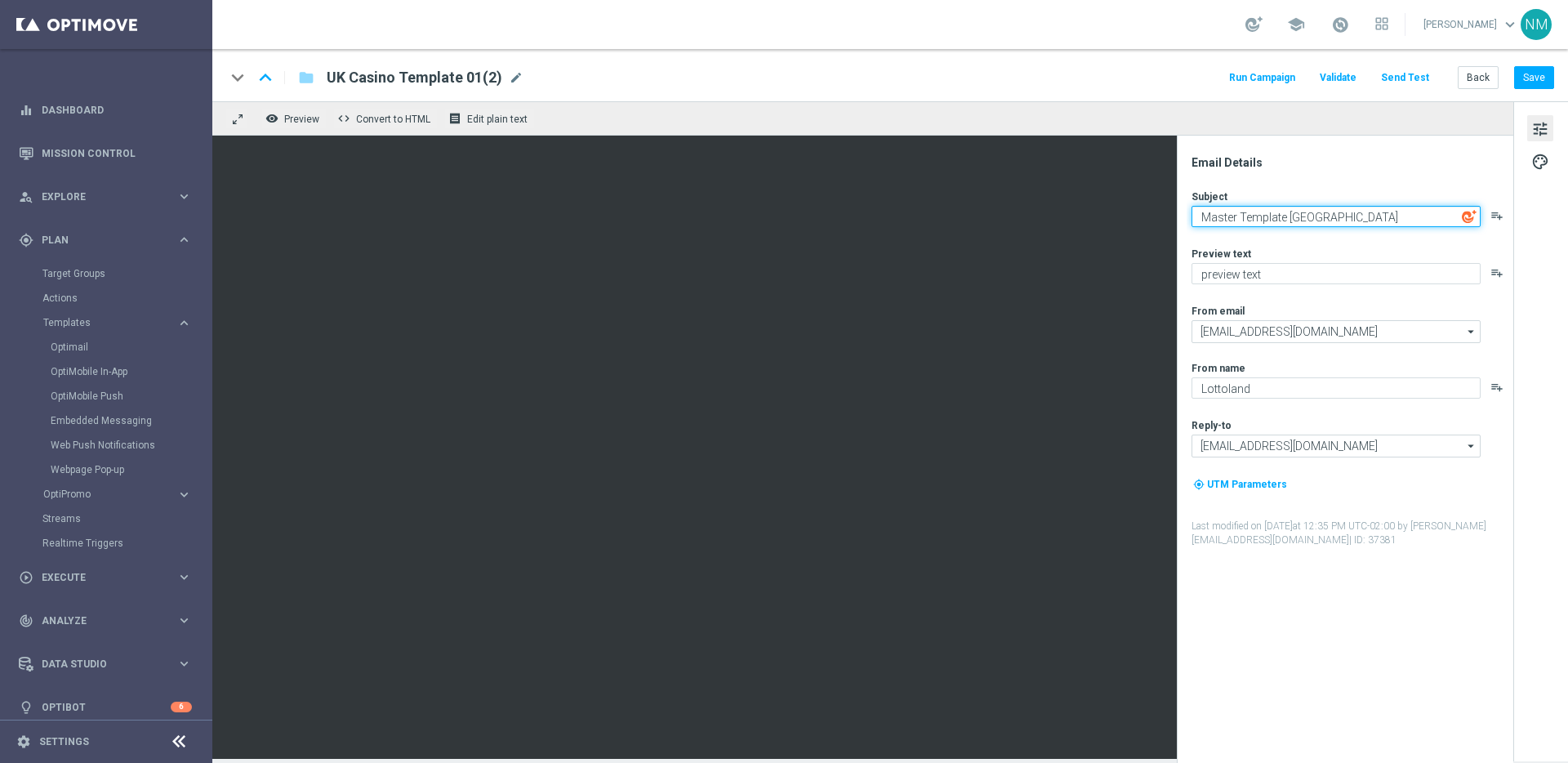
click at [1238, 215] on textarea "Master Template UK" at bounding box center [1336, 216] width 289 height 21
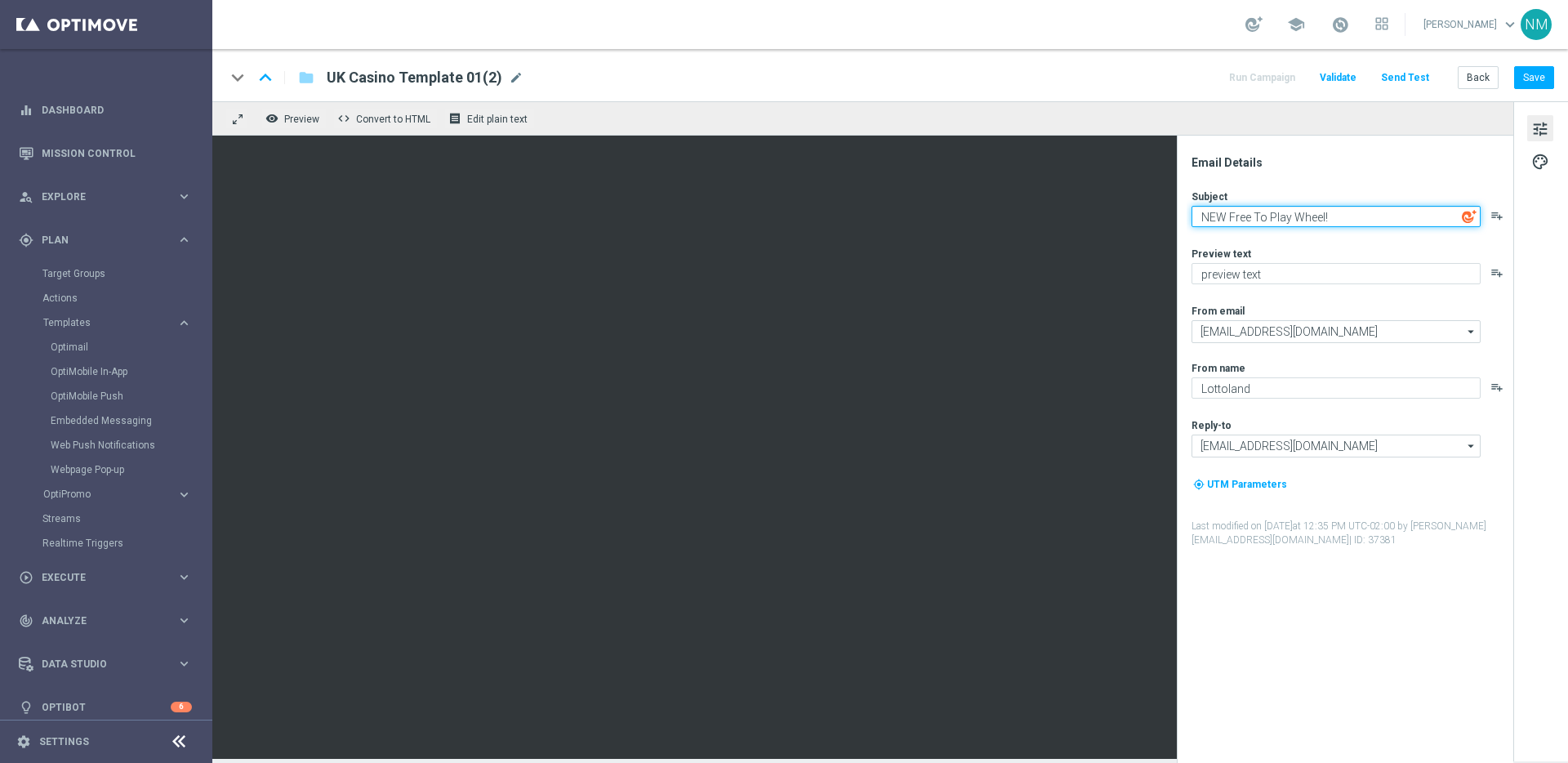
type textarea "NEW Free To Play Wheel!"
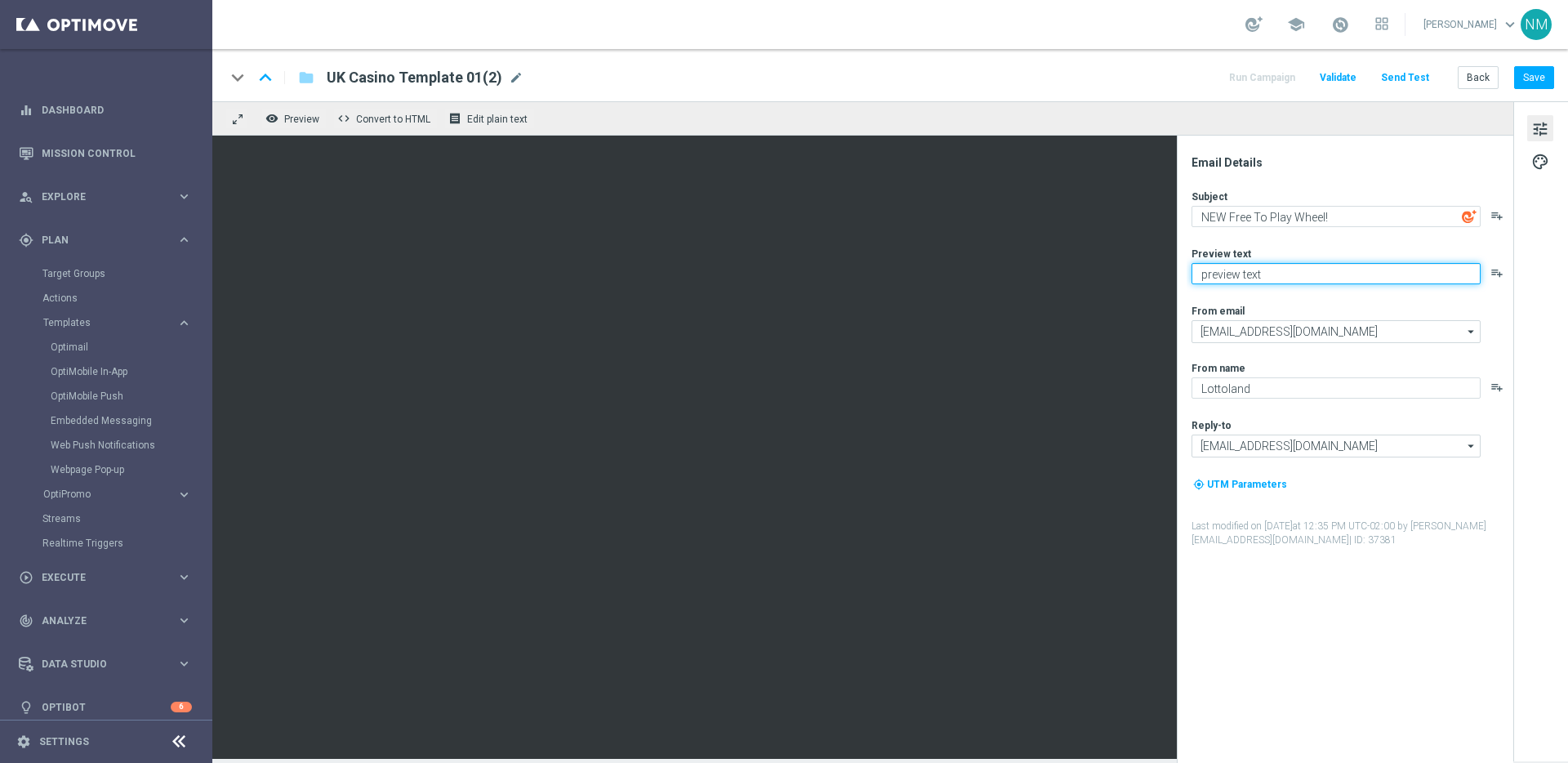
click at [1238, 277] on textarea "preview text" at bounding box center [1336, 273] width 289 height 21
paste textarea "Play every week for FREE for your chance to win HUGE PRIZES!"
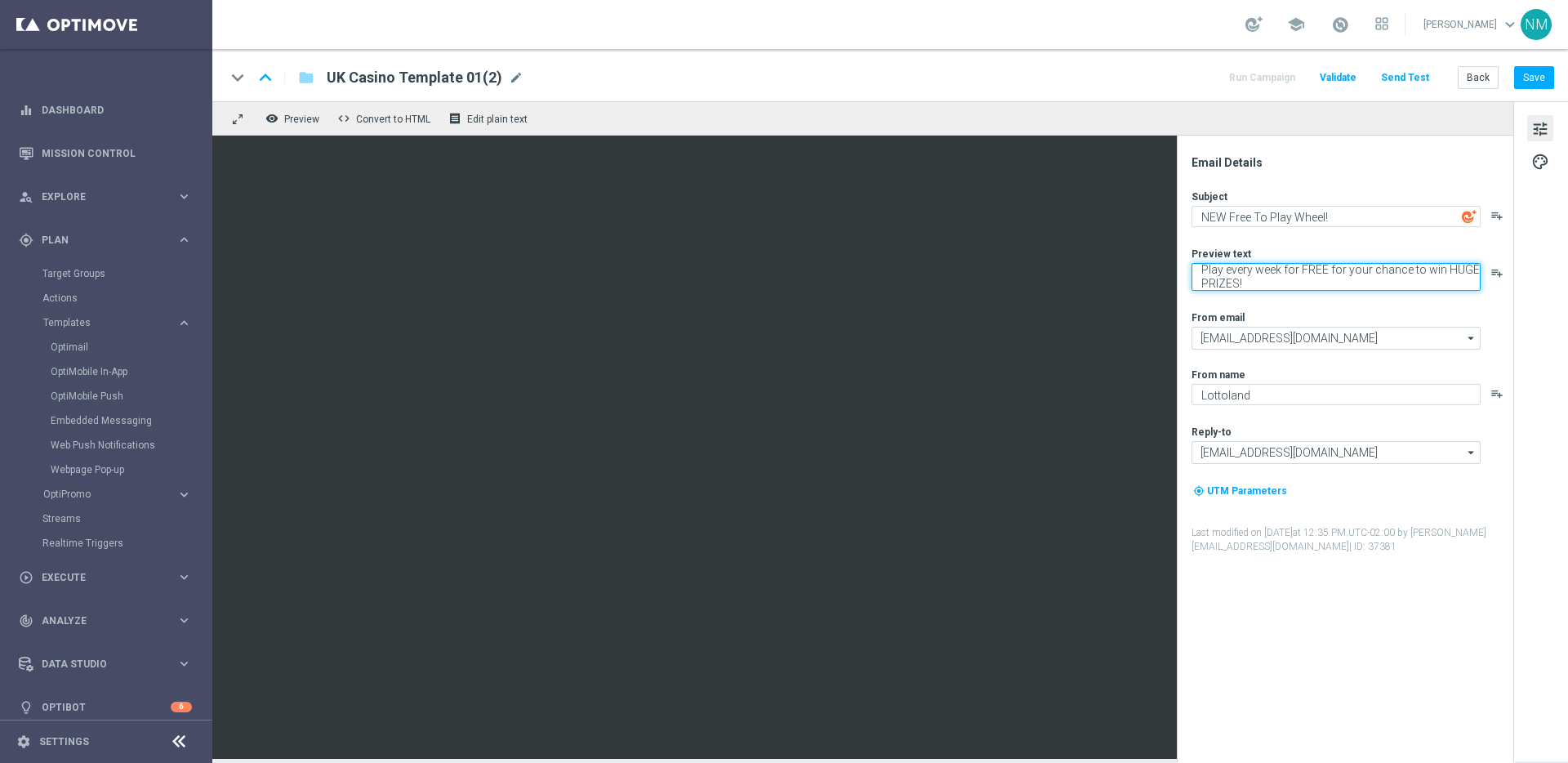
type textarea "Play every week for FREE for your chance to win HUGE PRIZES!"
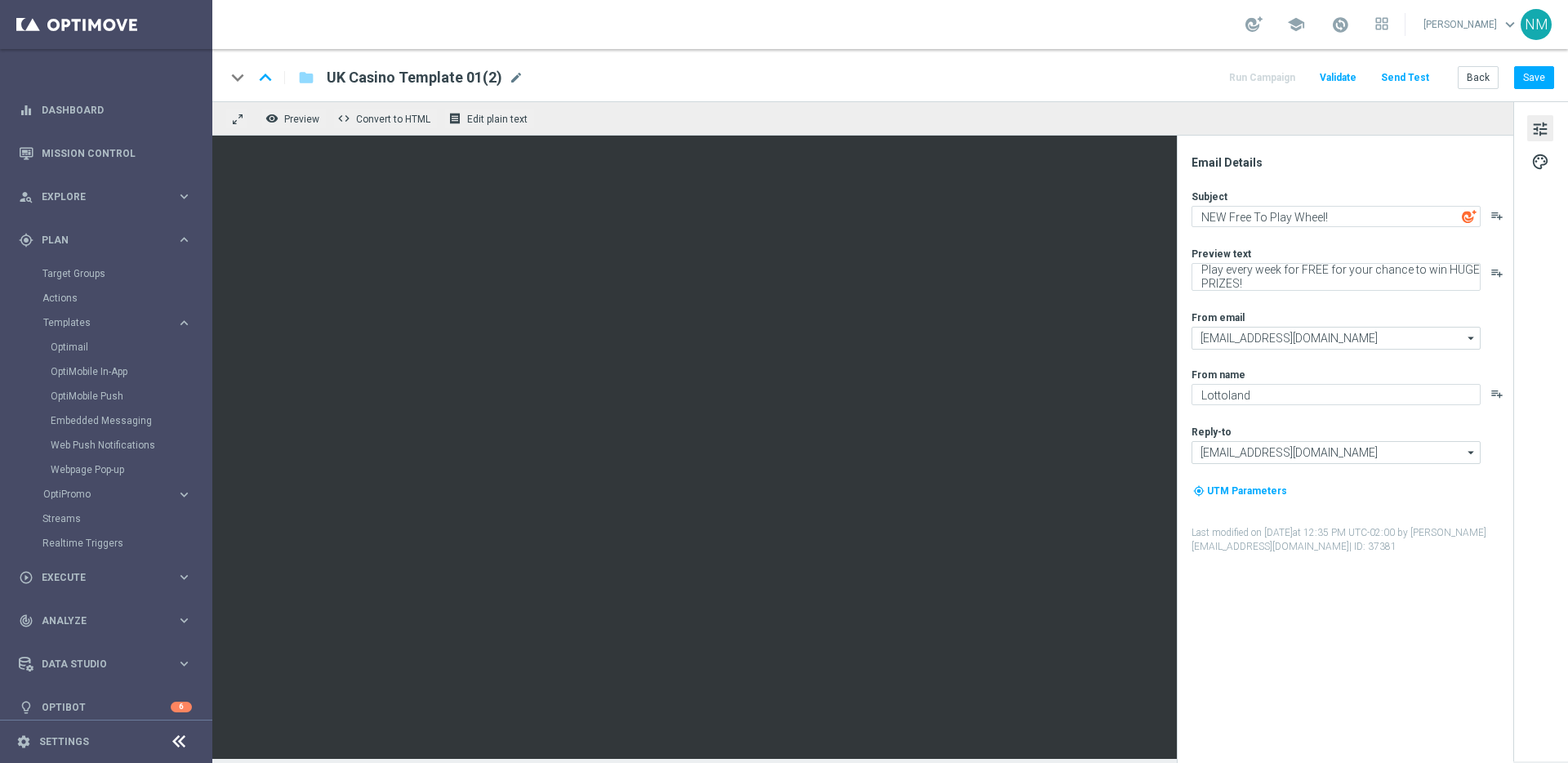
click at [1267, 307] on div "Subject NEW Free To Play Wheel! playlist_add Preview text Play every week for F…" at bounding box center [1351, 372] width 320 height 365
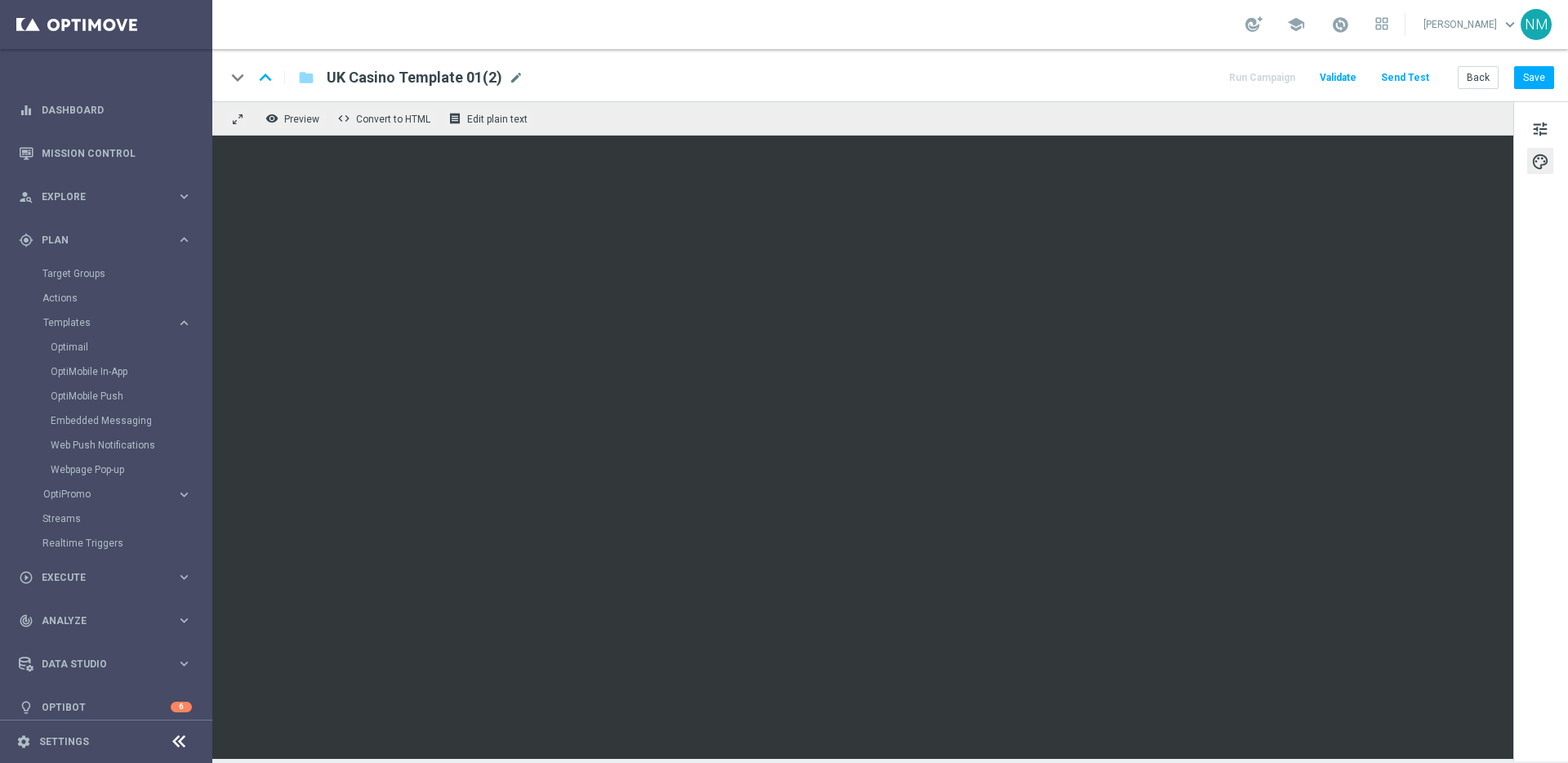
click at [375, 89] on div "keyboard_arrow_down keyboard_arrow_up folder UK Casino Template 01(2) UK Casino…" at bounding box center [890, 75] width 1356 height 52
click at [375, 78] on span "UK Casino Template 01(2)" at bounding box center [414, 77] width 176 height 19
click at [0, 0] on input "UK Casino Template 01(2)" at bounding box center [0, 0] width 0 height 0
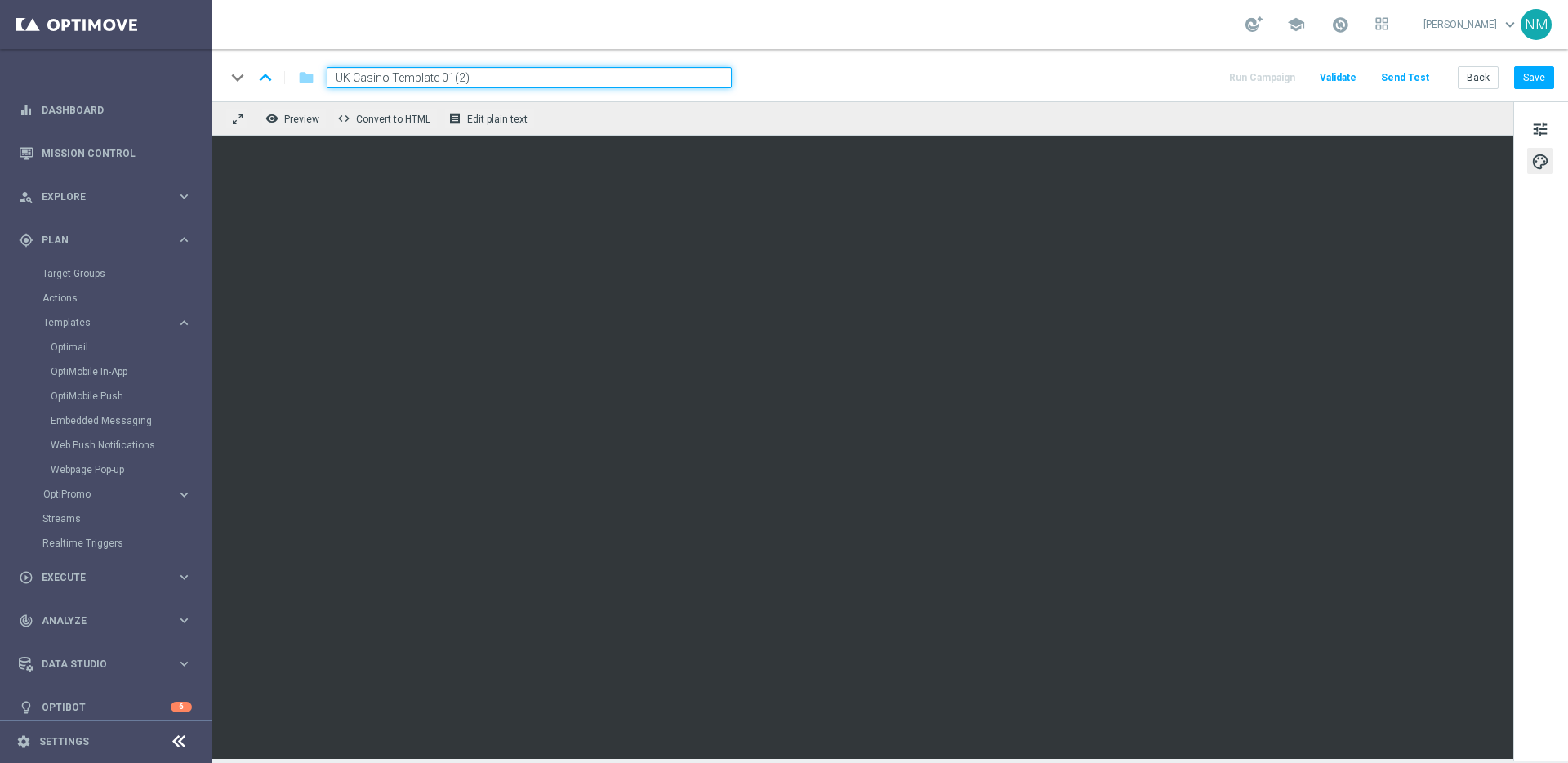
click at [375, 78] on input "UK Casino Template 01(2)" at bounding box center [529, 77] width 405 height 21
paste input "en_GB__FTP_HALLOWEEN_W40__NVIP_EMA_TAC_GM"
type input "en_GB__FTP_HALLOWEEN_W40__NVIP_EMA_TAC_GM"
click at [909, 86] on div "keyboard_arrow_down keyboard_arrow_up folder en_GB__FTP_HALLOWEEN_W40__NVIP_EMA…" at bounding box center [889, 77] width 1329 height 21
click at [1541, 129] on span "tune" at bounding box center [1540, 129] width 18 height 21
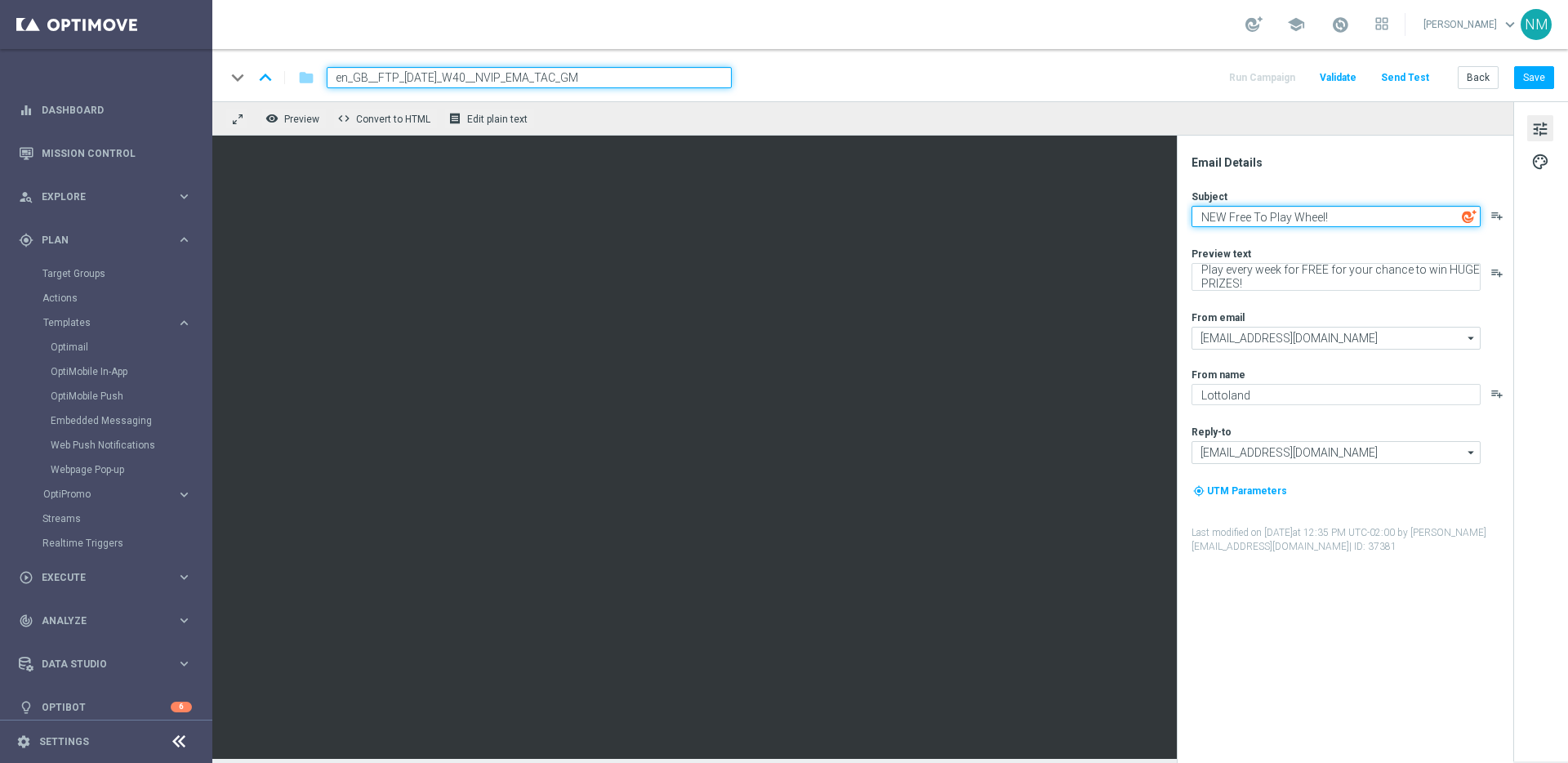
click at [1281, 217] on textarea "NEW Free To Play Wheel!" at bounding box center [1336, 216] width 289 height 21
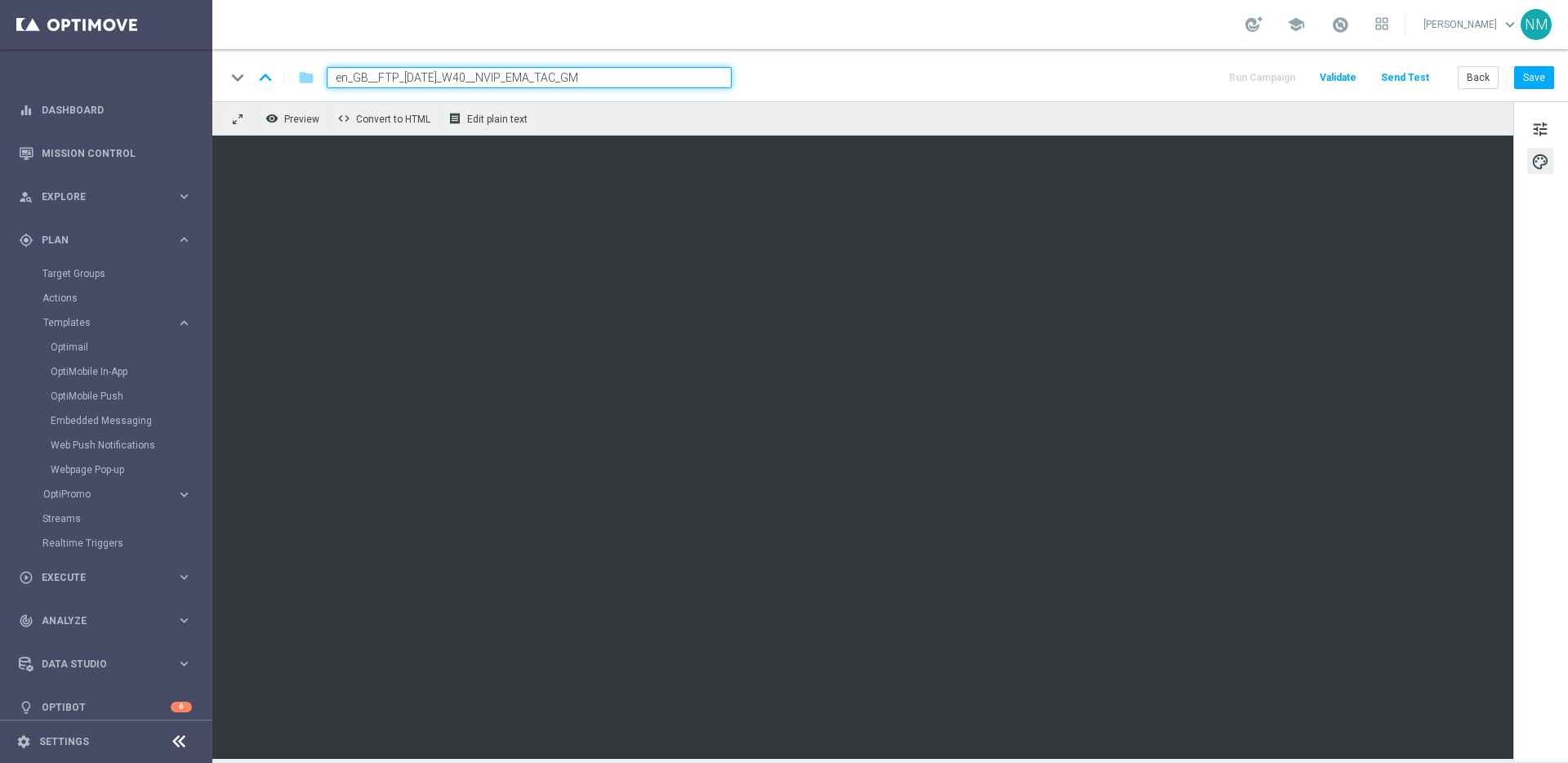
click at [1340, 84] on button "Validate" at bounding box center [1339, 78] width 42 height 22
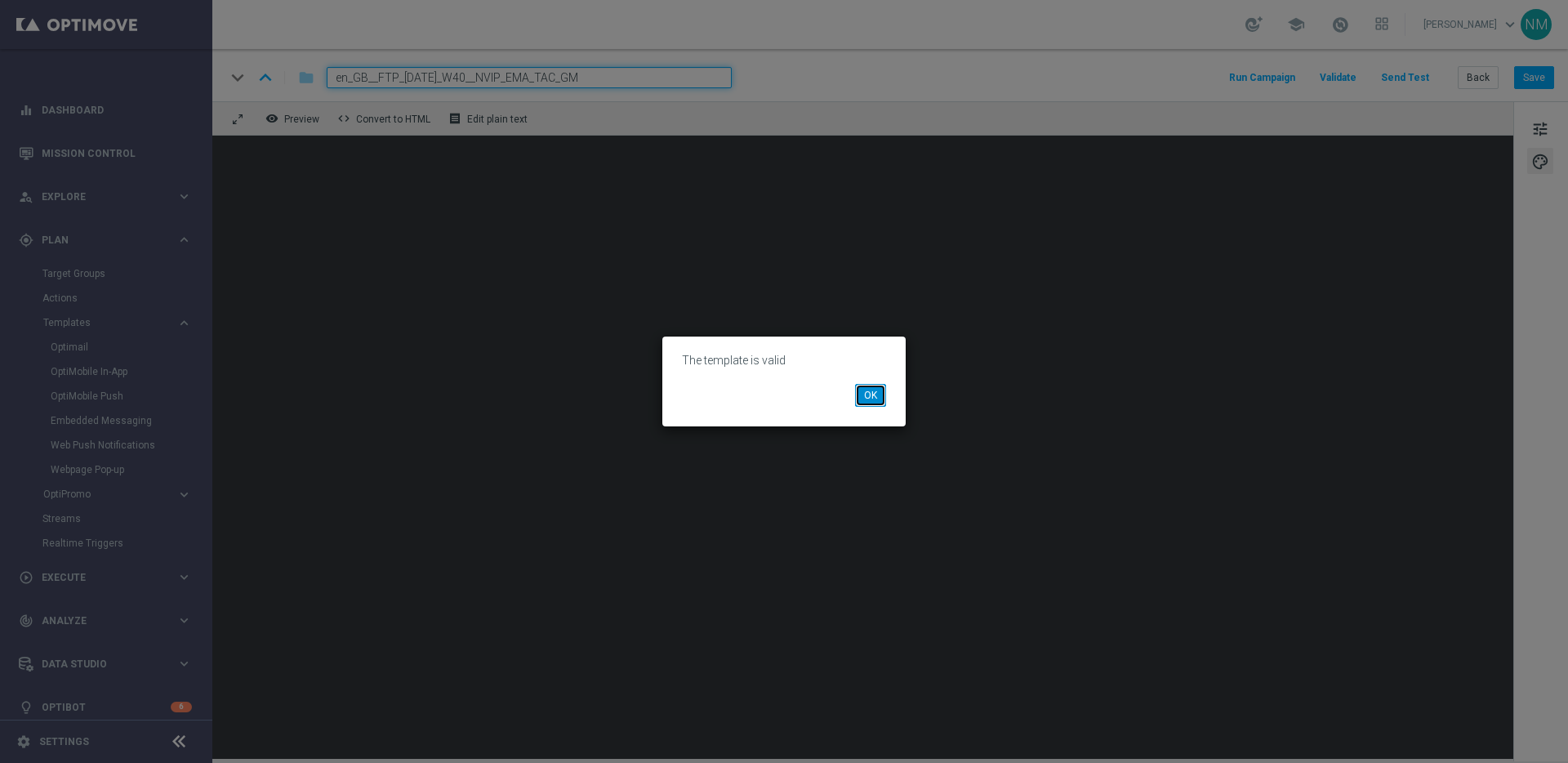
click at [878, 392] on button "OK" at bounding box center [870, 395] width 31 height 23
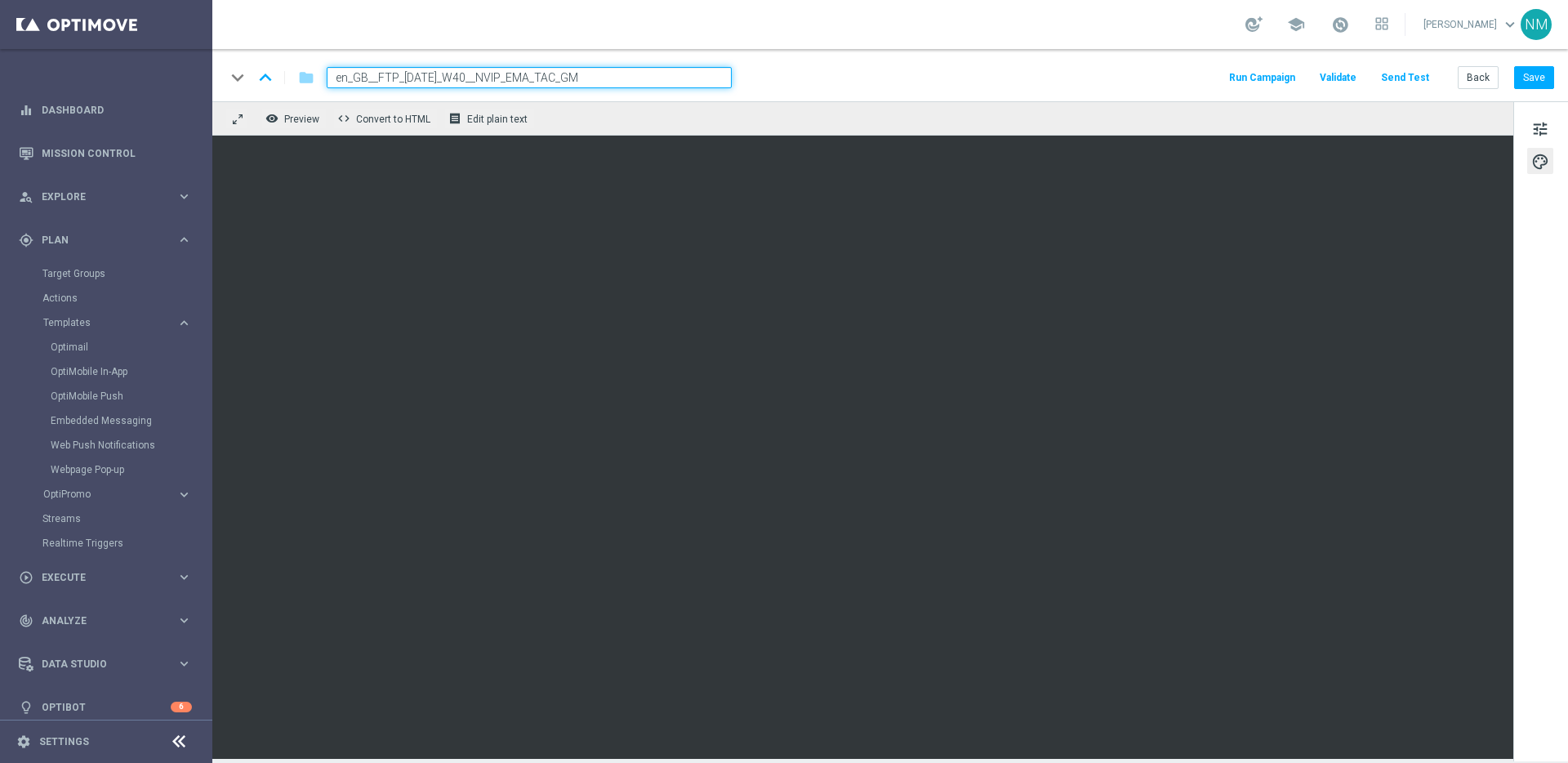
click at [506, 104] on div "remove_red_eye Preview code Convert to HTML receipt Edit plain text" at bounding box center [863, 118] width 1301 height 34
click at [469, 108] on button "receipt Edit plain text" at bounding box center [490, 118] width 91 height 21
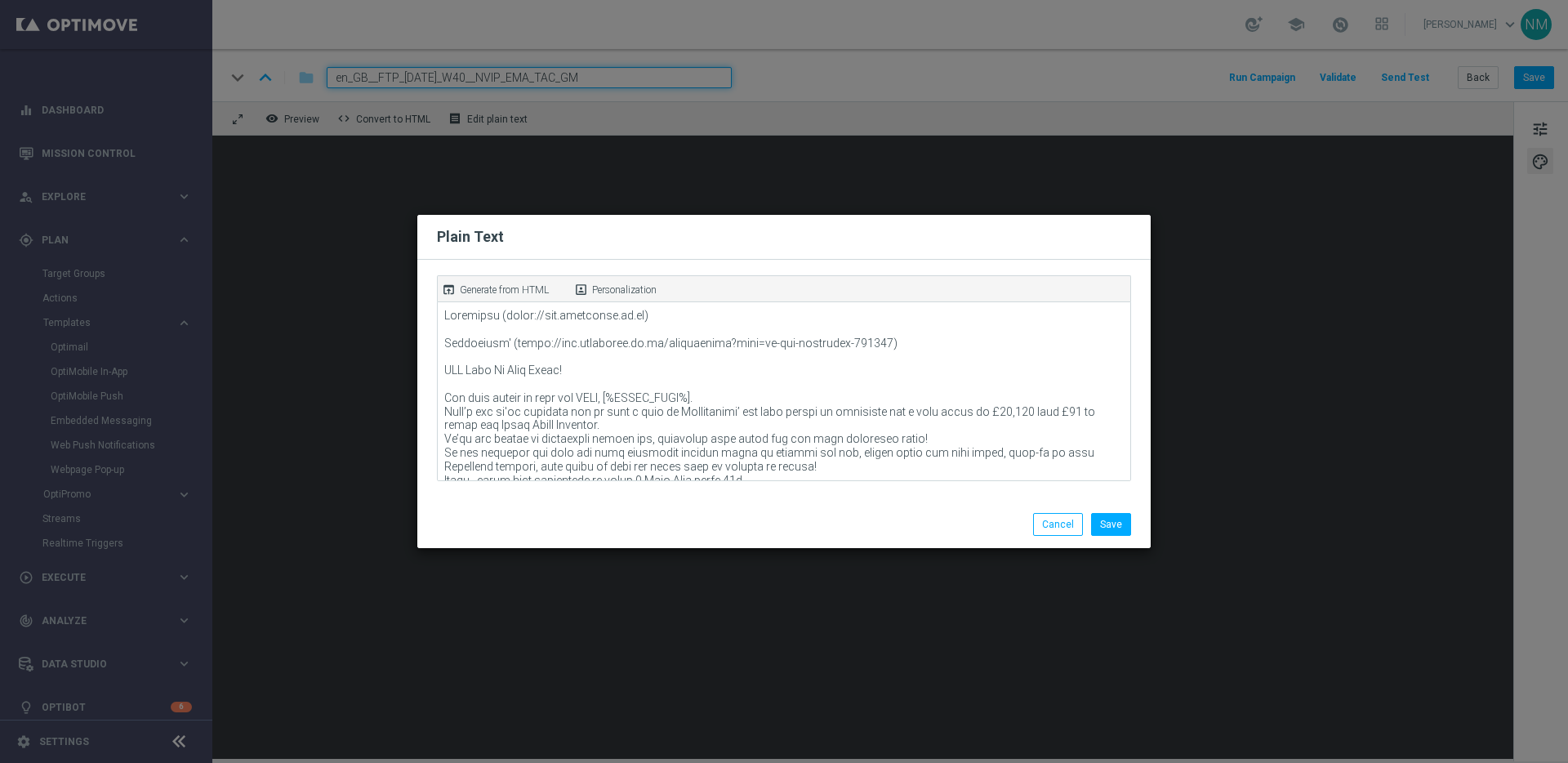
click at [529, 283] on p "Generate from HTML" at bounding box center [505, 291] width 89 height 15
click at [1114, 518] on button "Save" at bounding box center [1111, 524] width 40 height 23
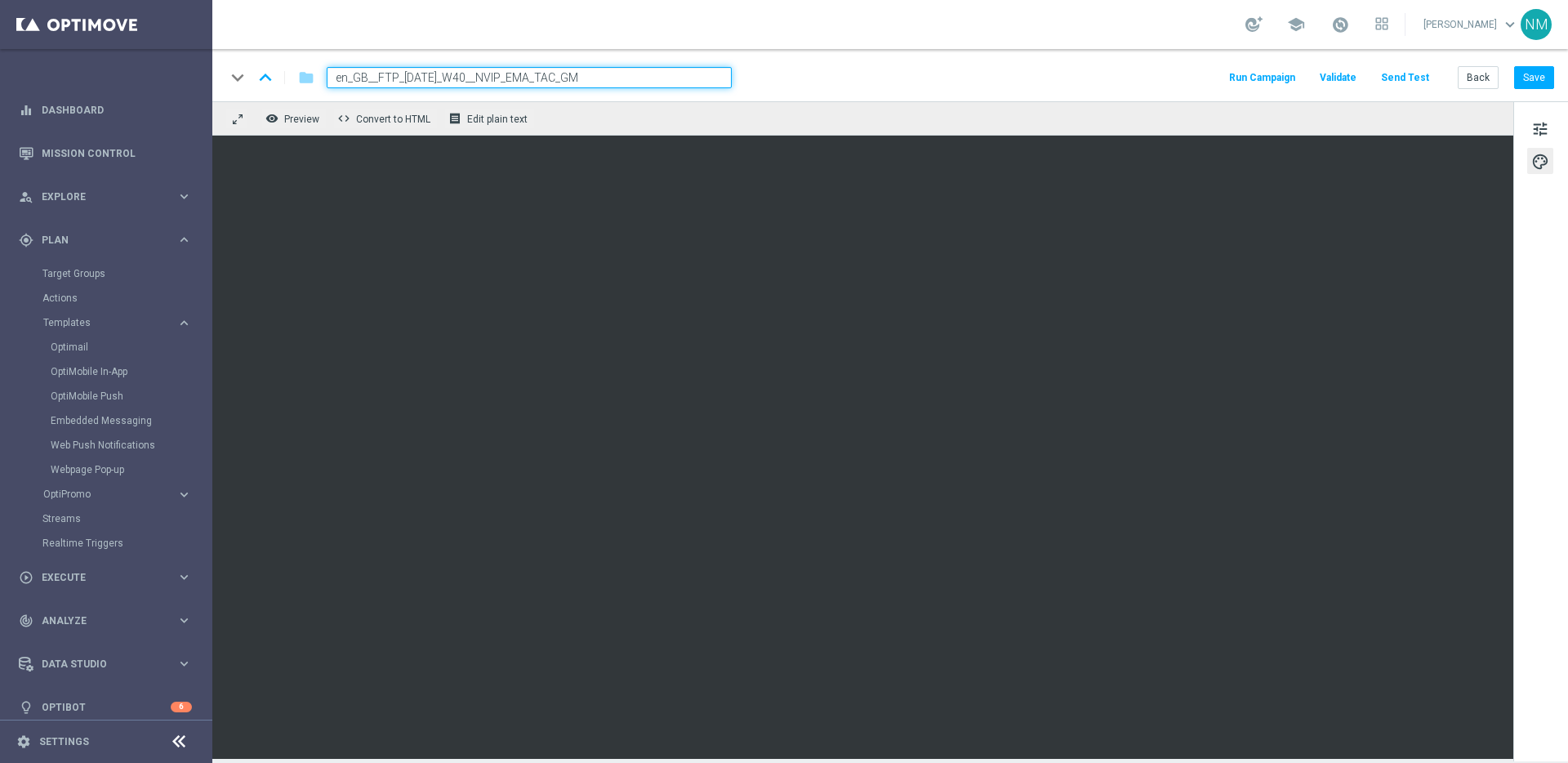
click at [1547, 91] on div "keyboard_arrow_down keyboard_arrow_up folder en_GB__FTP_HALLOWEEN_W40__NVIP_EMA…" at bounding box center [890, 75] width 1356 height 52
click at [1546, 79] on button "Save" at bounding box center [1534, 77] width 40 height 23
click at [1537, 126] on span "tune" at bounding box center [1540, 129] width 18 height 21
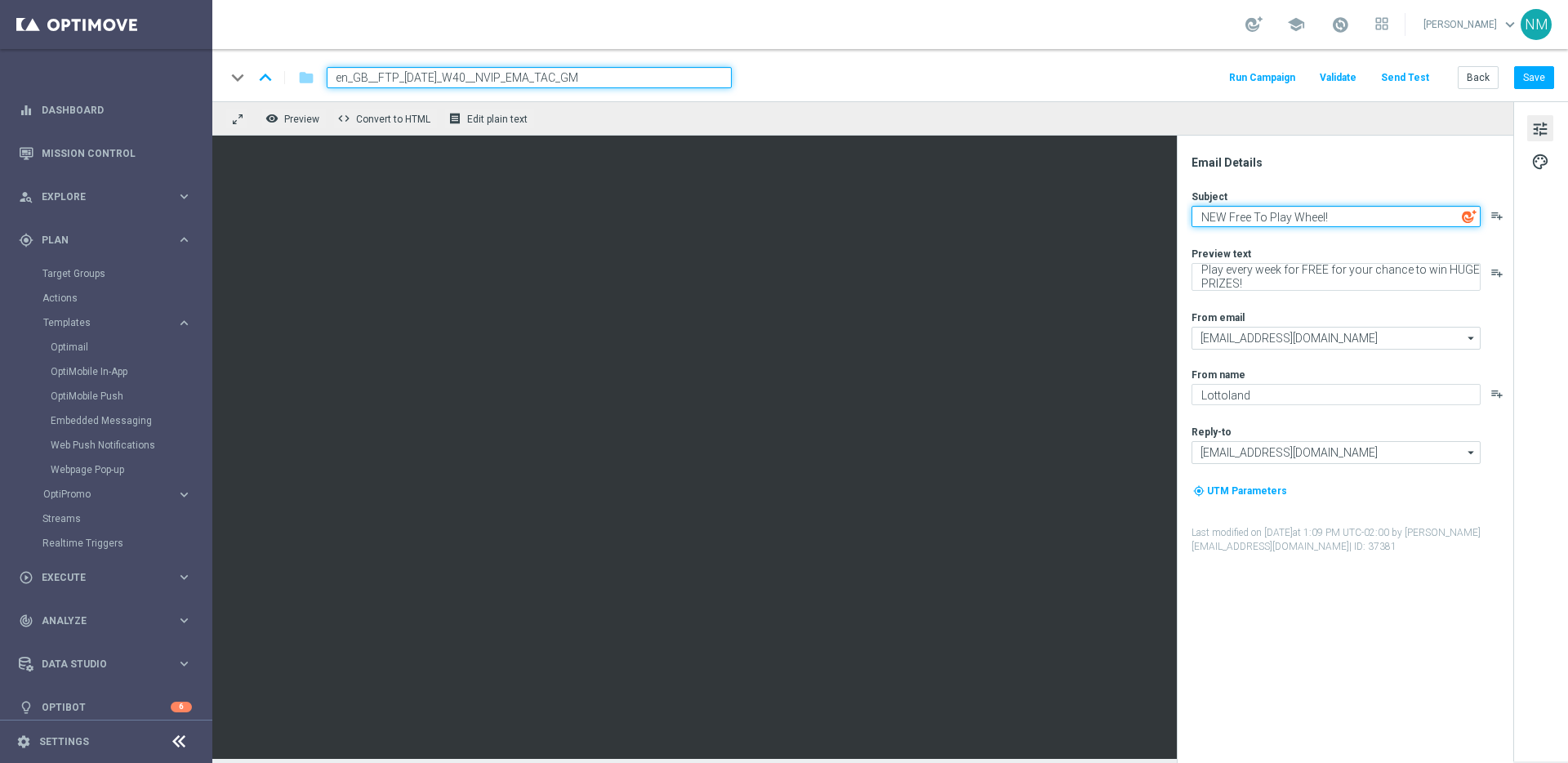
click at [1320, 215] on textarea "NEW Free To Play Wheel!" at bounding box center [1336, 216] width 289 height 21
click at [1320, 217] on textarea "NEW Free To Play Wheel!" at bounding box center [1336, 216] width 289 height 21
click at [1253, 218] on textarea "NEW Free To Play Wheel!" at bounding box center [1336, 216] width 289 height 21
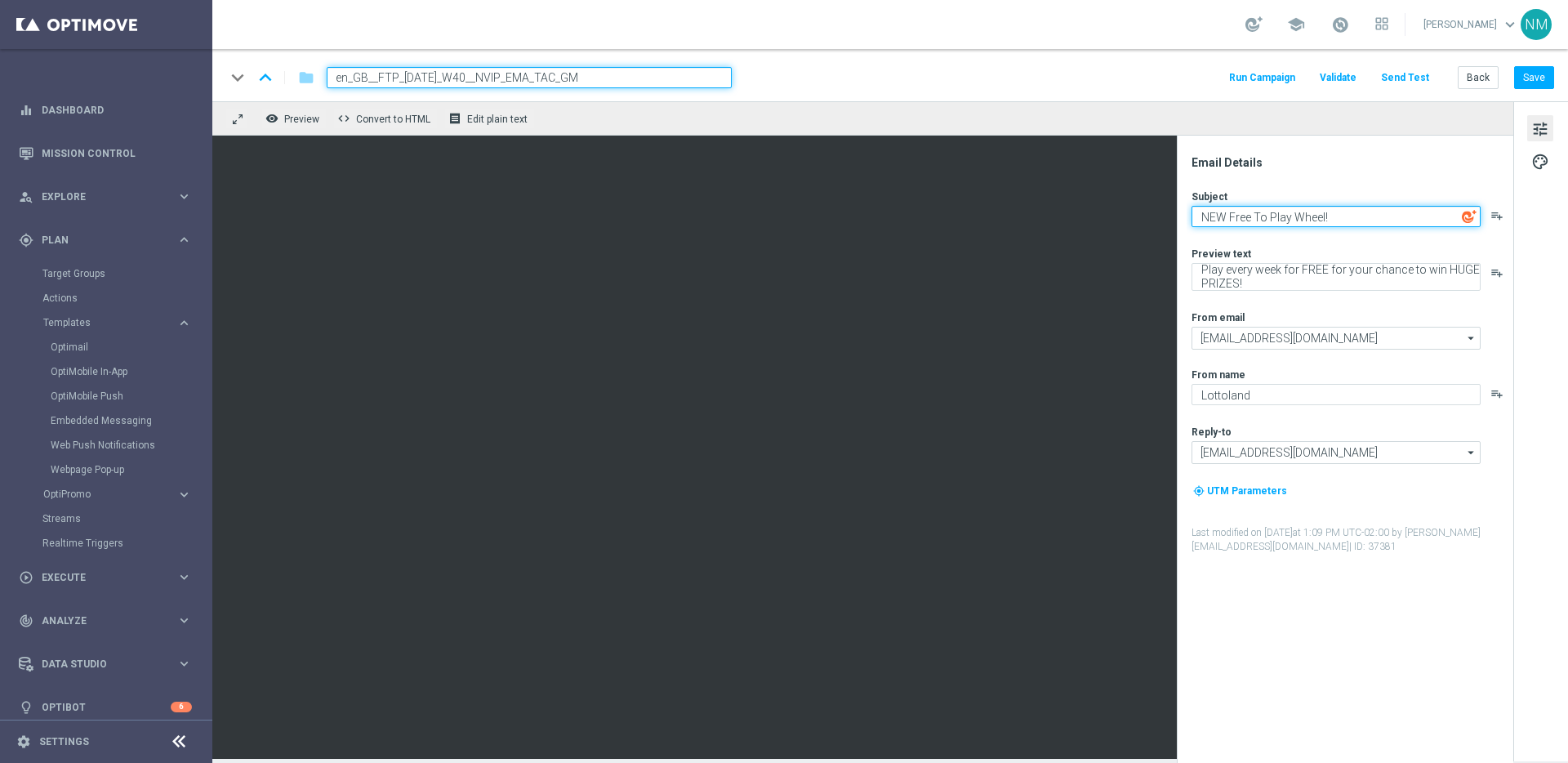
click at [1253, 218] on textarea "NEW Free To Play Wheel!" at bounding box center [1336, 216] width 289 height 21
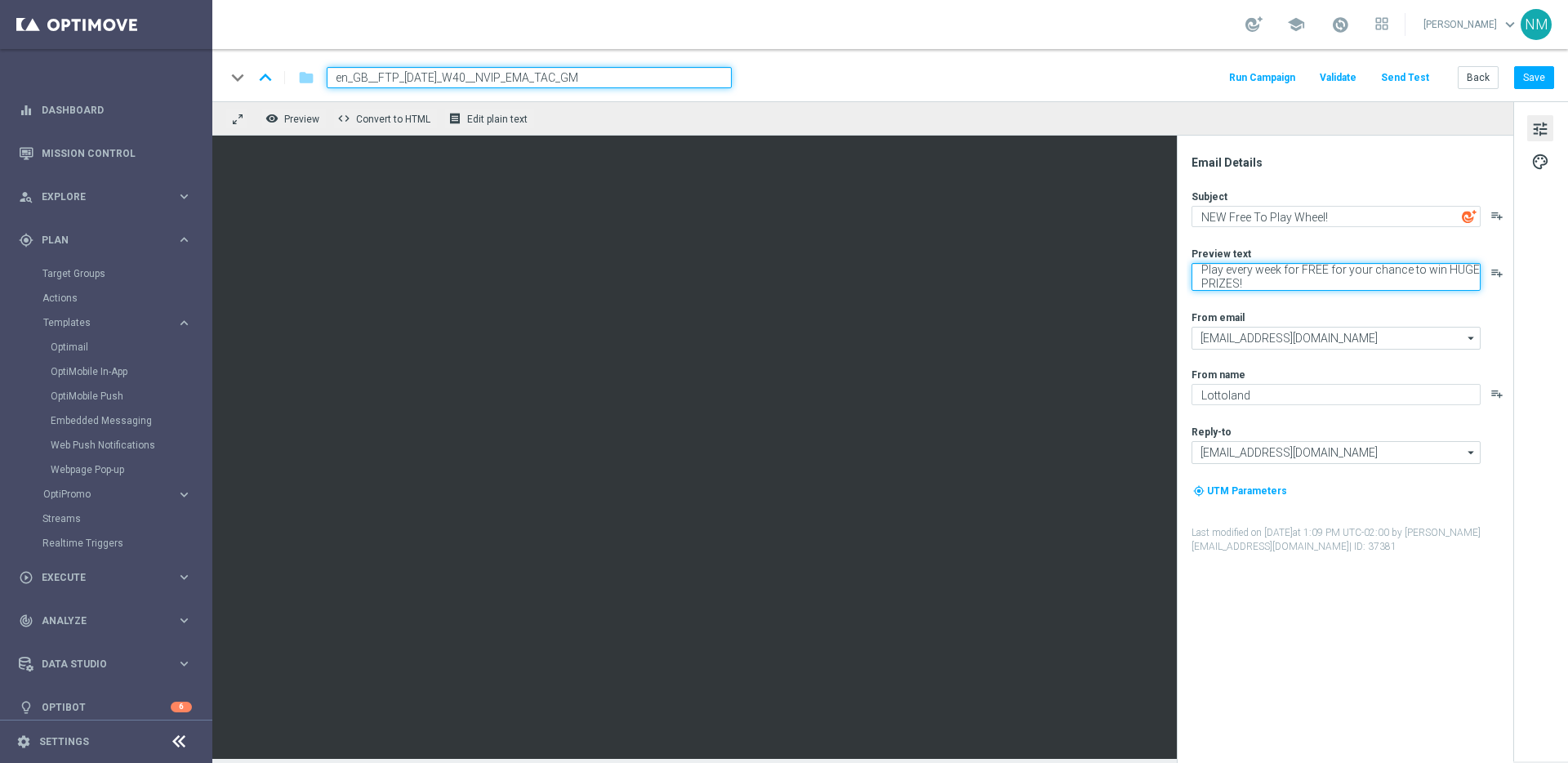
click at [1343, 280] on textarea "Play every week for FREE for your chance to win HUGE PRIZES!" at bounding box center [1336, 276] width 289 height 28
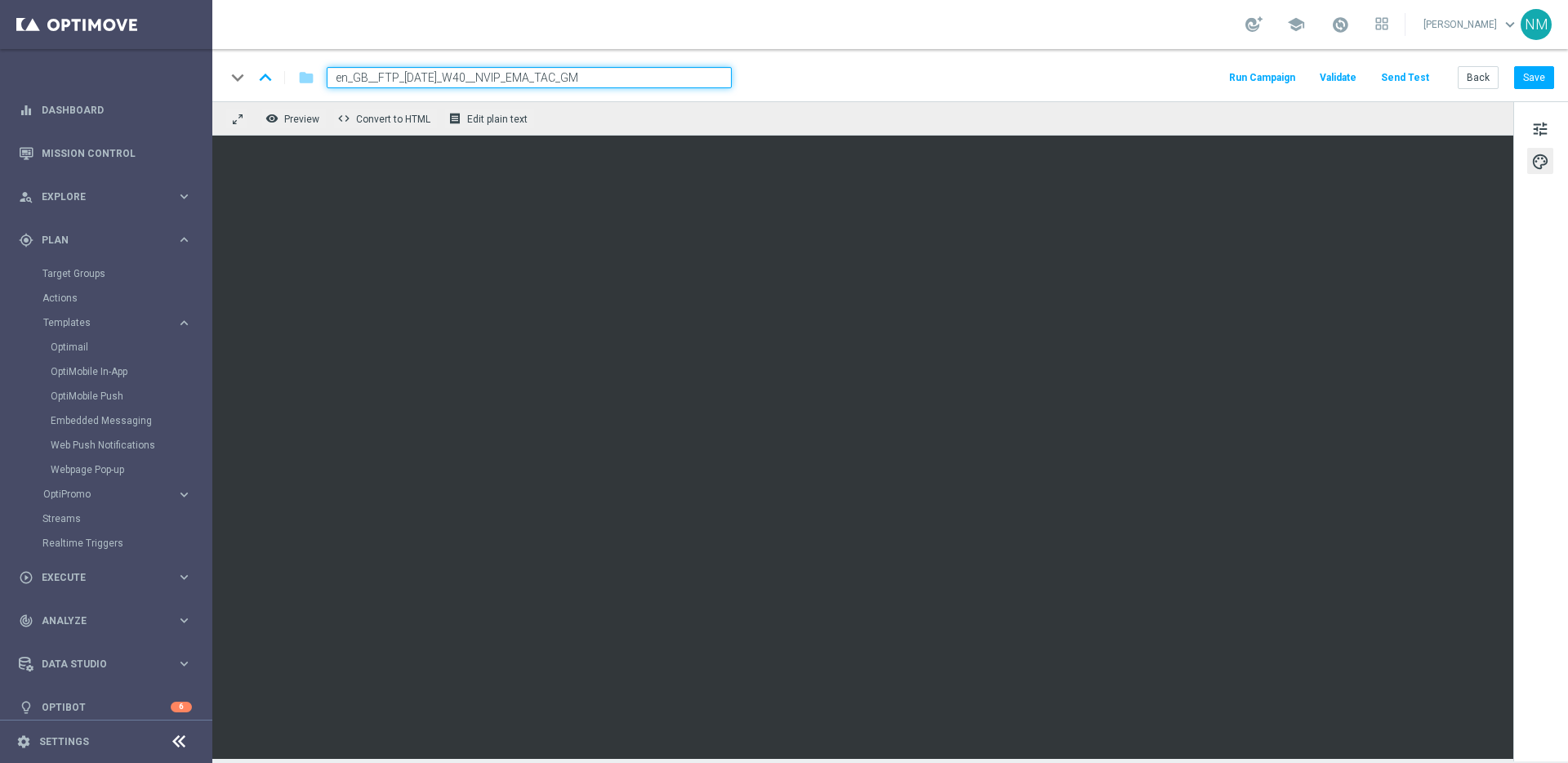
click at [1404, 77] on button "Send Test" at bounding box center [1405, 78] width 53 height 22
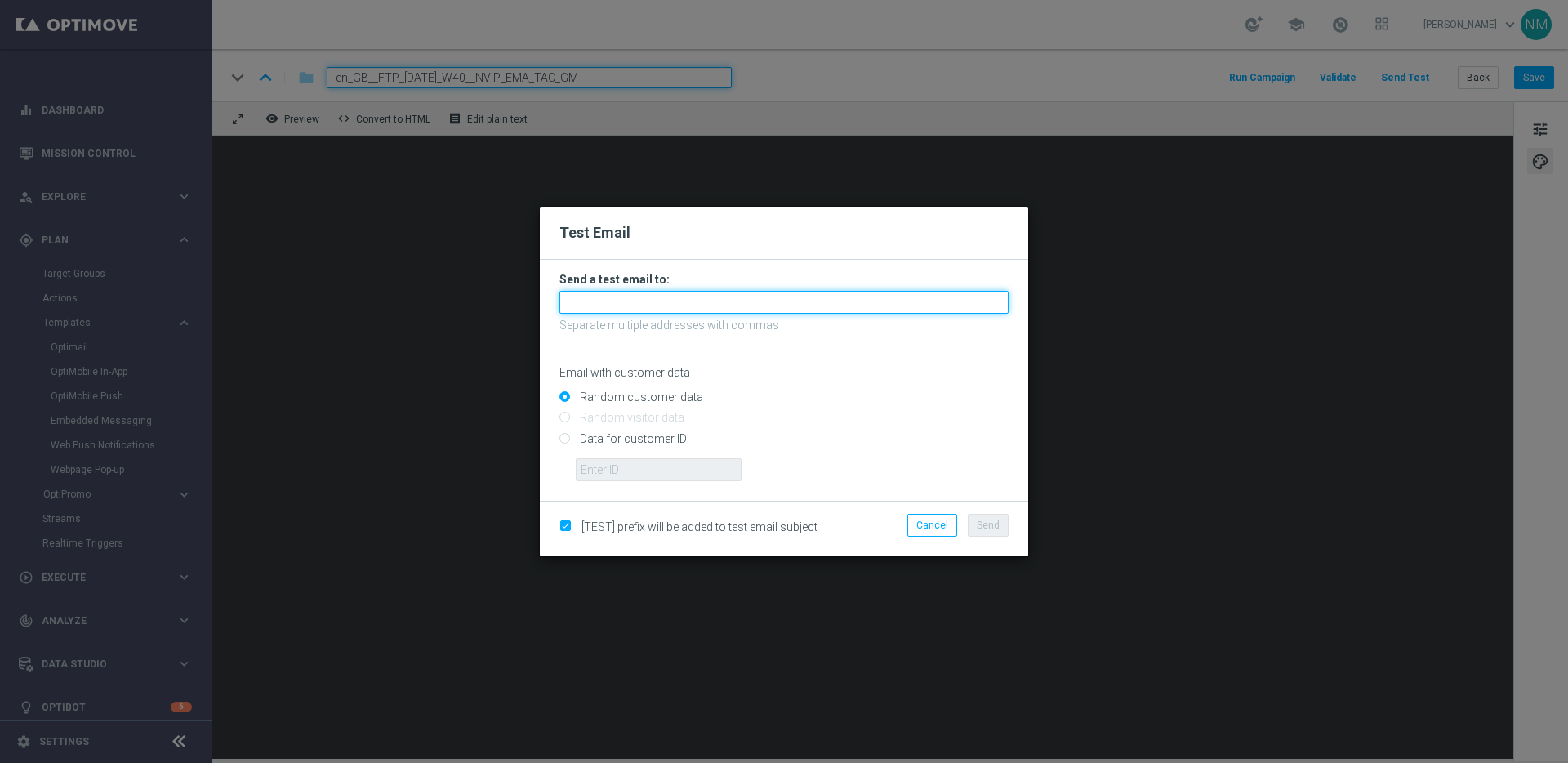
click at [686, 305] on input "text" at bounding box center [784, 302] width 449 height 23
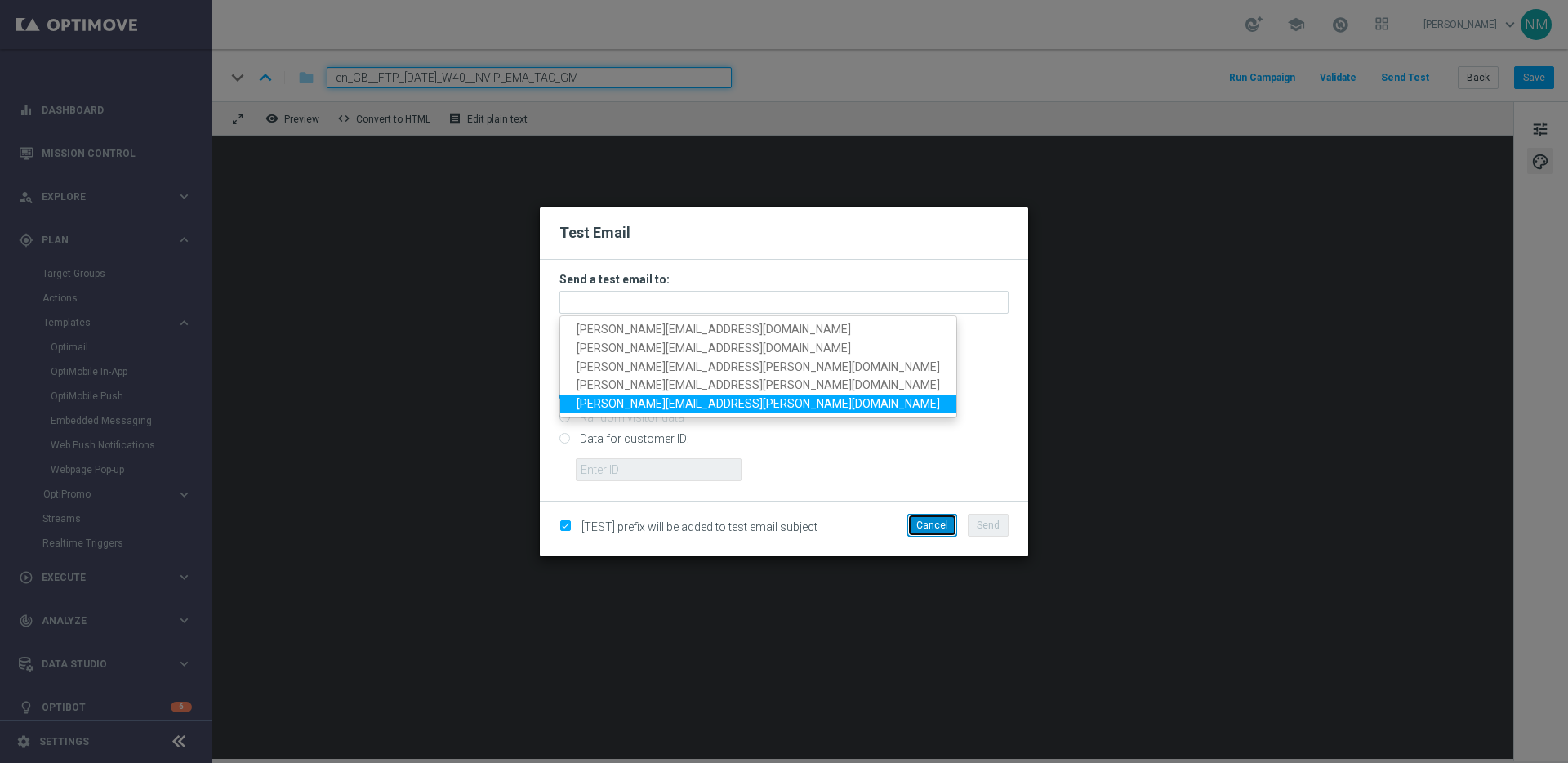
click at [922, 518] on button "Cancel" at bounding box center [932, 525] width 50 height 23
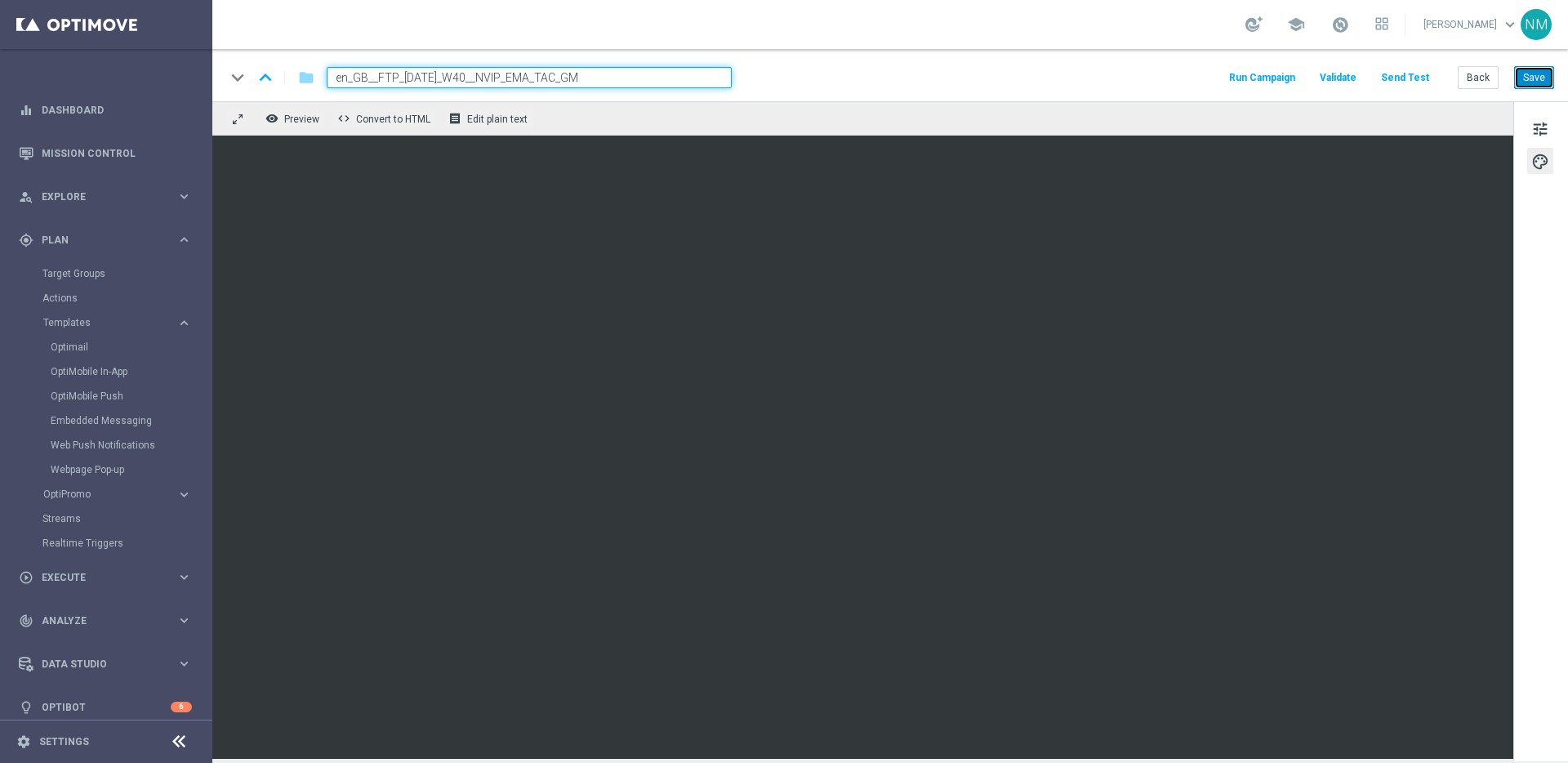
click at [1528, 86] on button "Save" at bounding box center [1534, 77] width 40 height 23
click at [1427, 83] on button "Send Test" at bounding box center [1405, 78] width 53 height 22
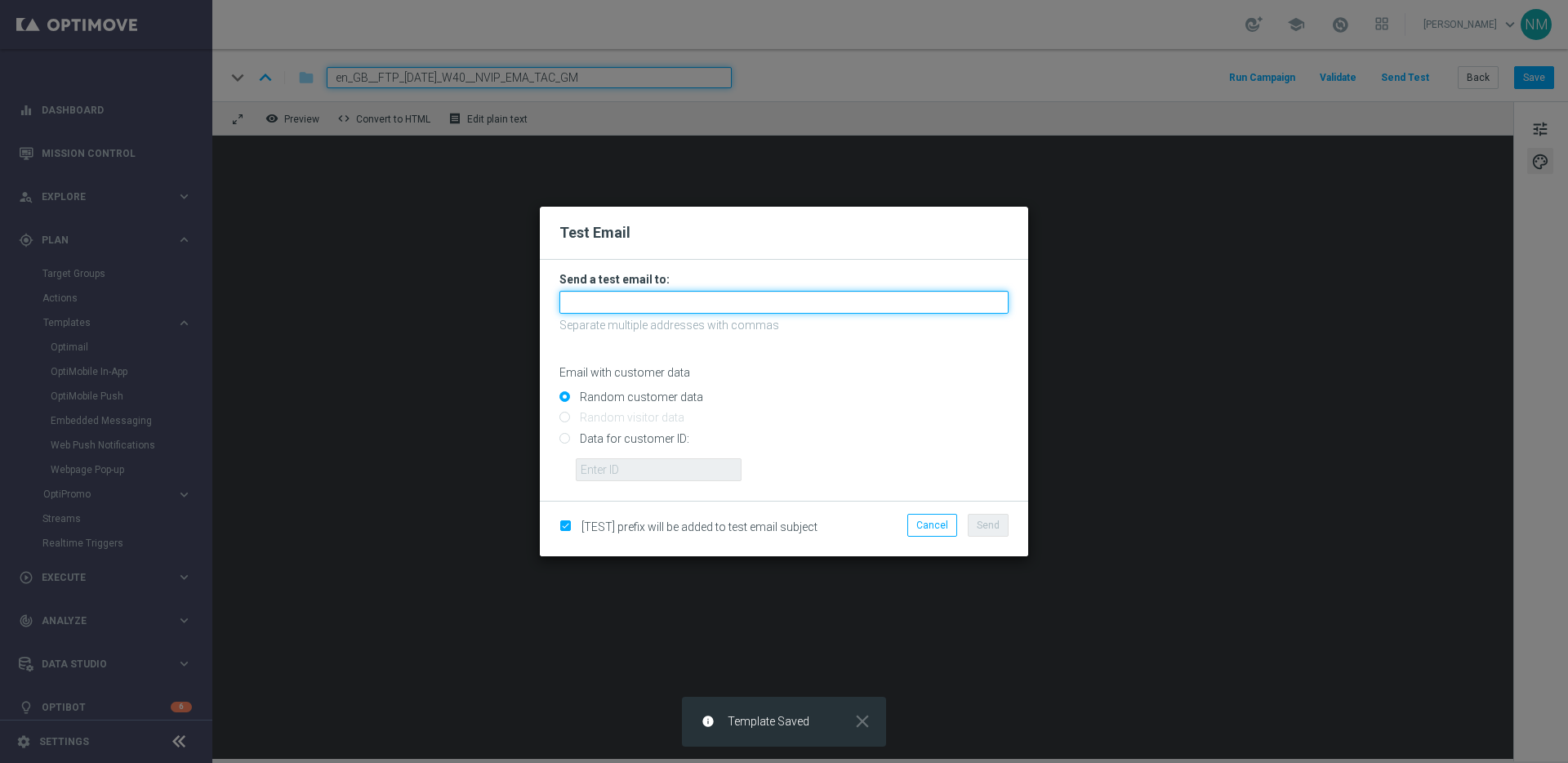
click at [711, 301] on input "text" at bounding box center [784, 302] width 449 height 23
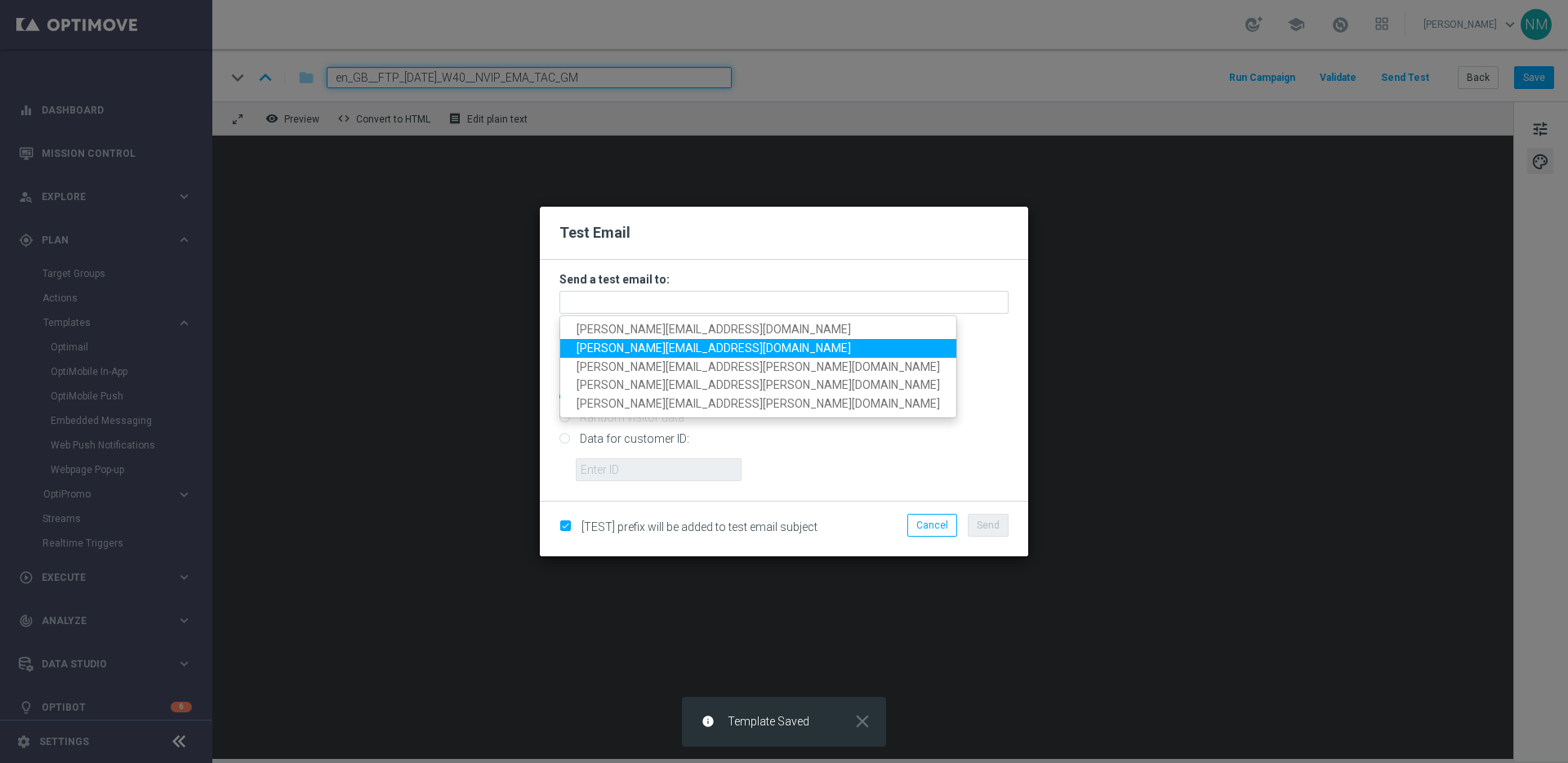
click at [648, 350] on span "nikola.misotova@lottoland.com" at bounding box center [714, 349] width 275 height 13
type input "nikola.misotova@lottoland.com"
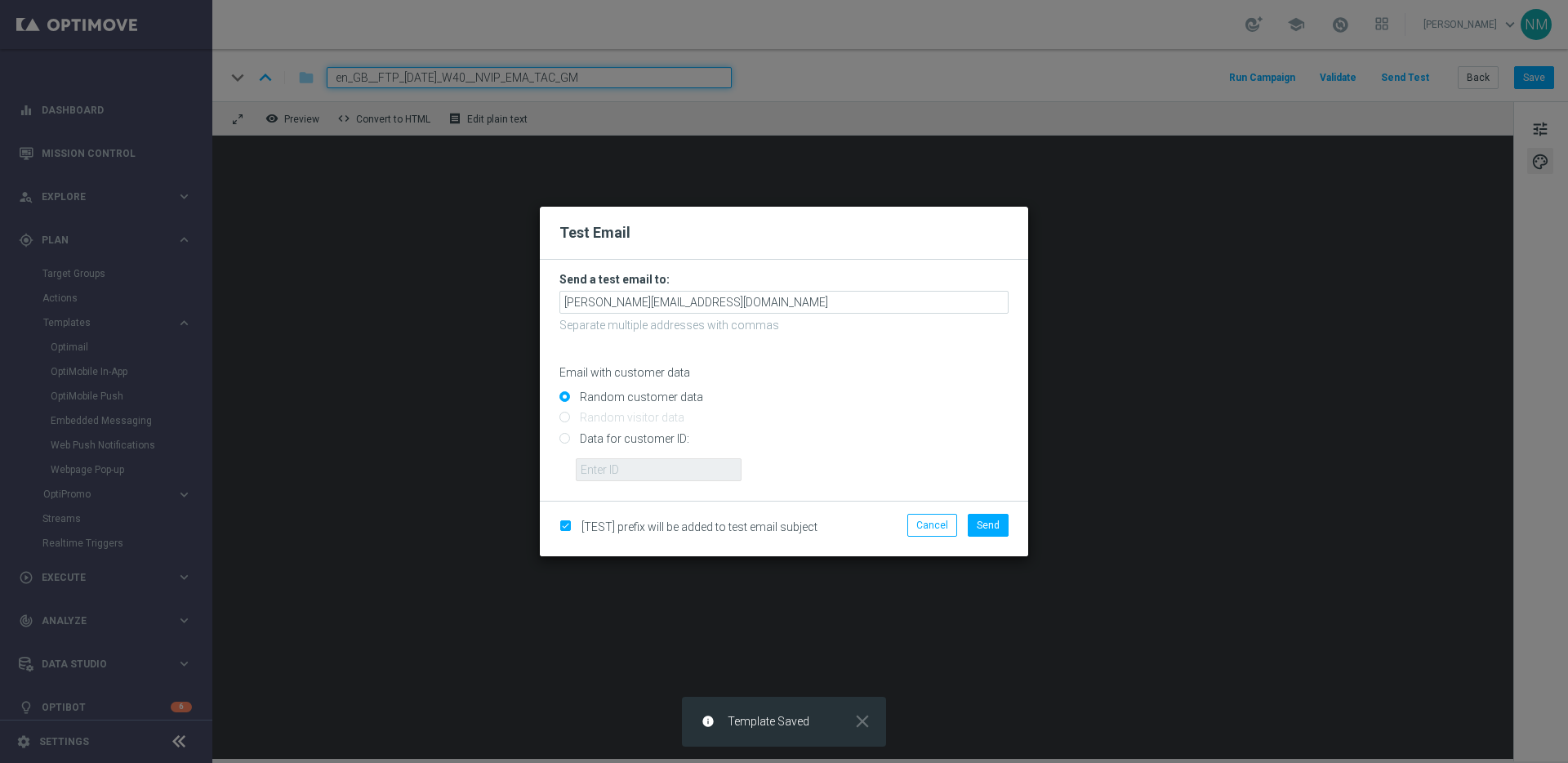
click at [629, 436] on input "Data for customer ID:" at bounding box center [784, 445] width 449 height 23
radio input "true"
click at [591, 472] on input "text" at bounding box center [658, 470] width 165 height 23
click at [706, 480] on input "text" at bounding box center [658, 470] width 165 height 23
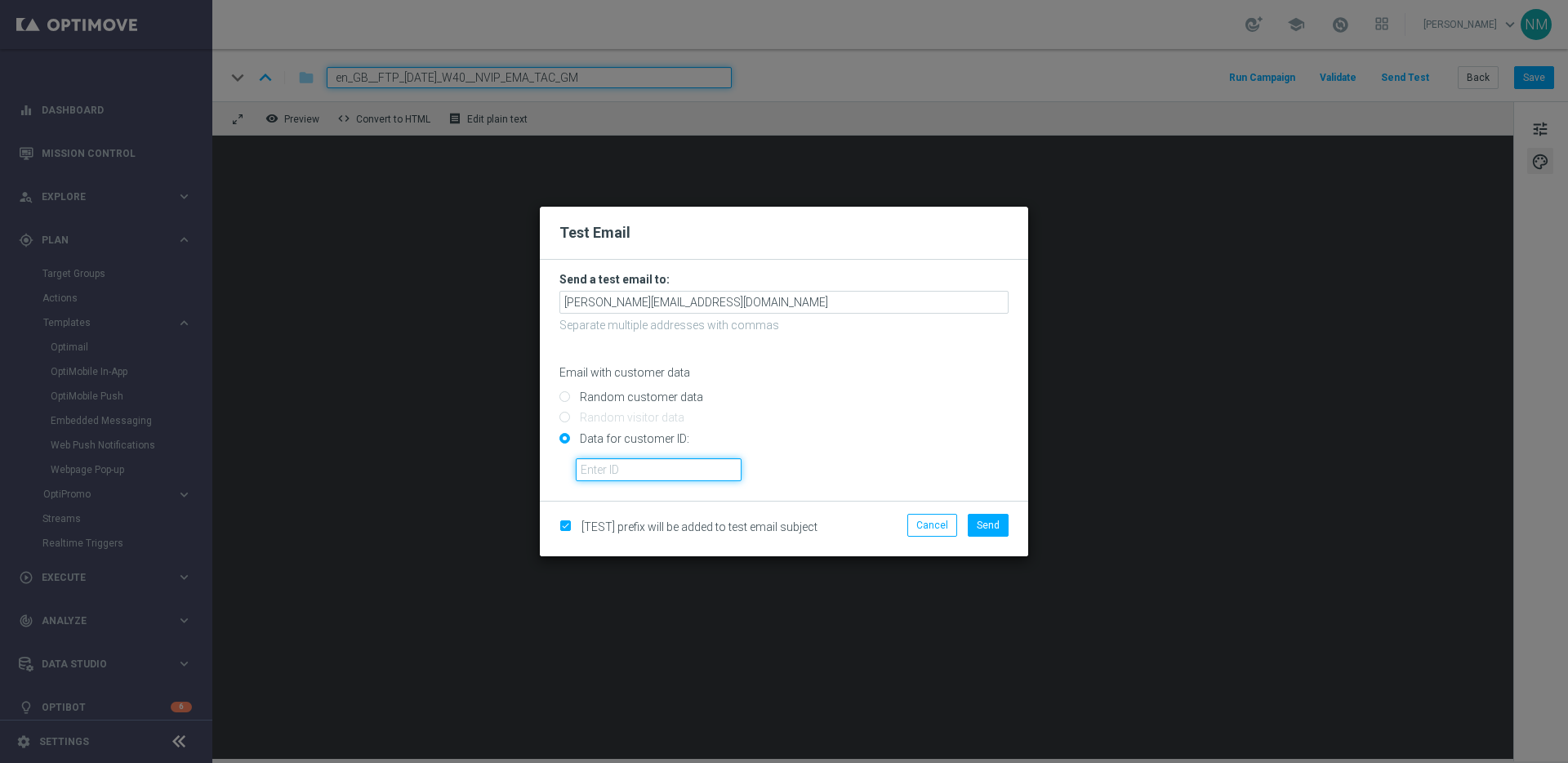
paste input "220553462"
type input "220553462"
click at [987, 520] on span "Send" at bounding box center [988, 526] width 23 height 12
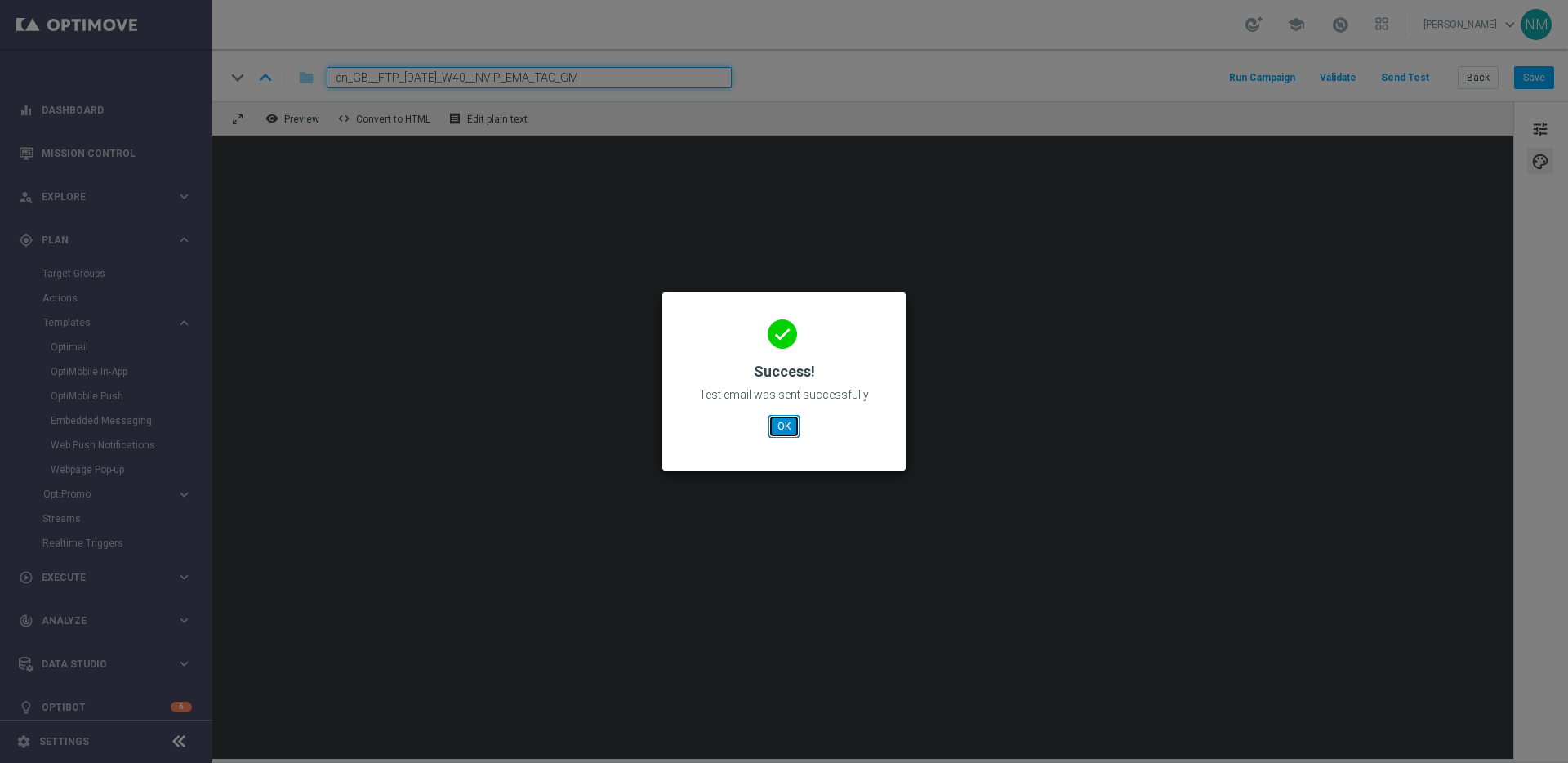
click at [794, 430] on button "OK" at bounding box center [784, 426] width 31 height 23
